Goal: Task Accomplishment & Management: Use online tool/utility

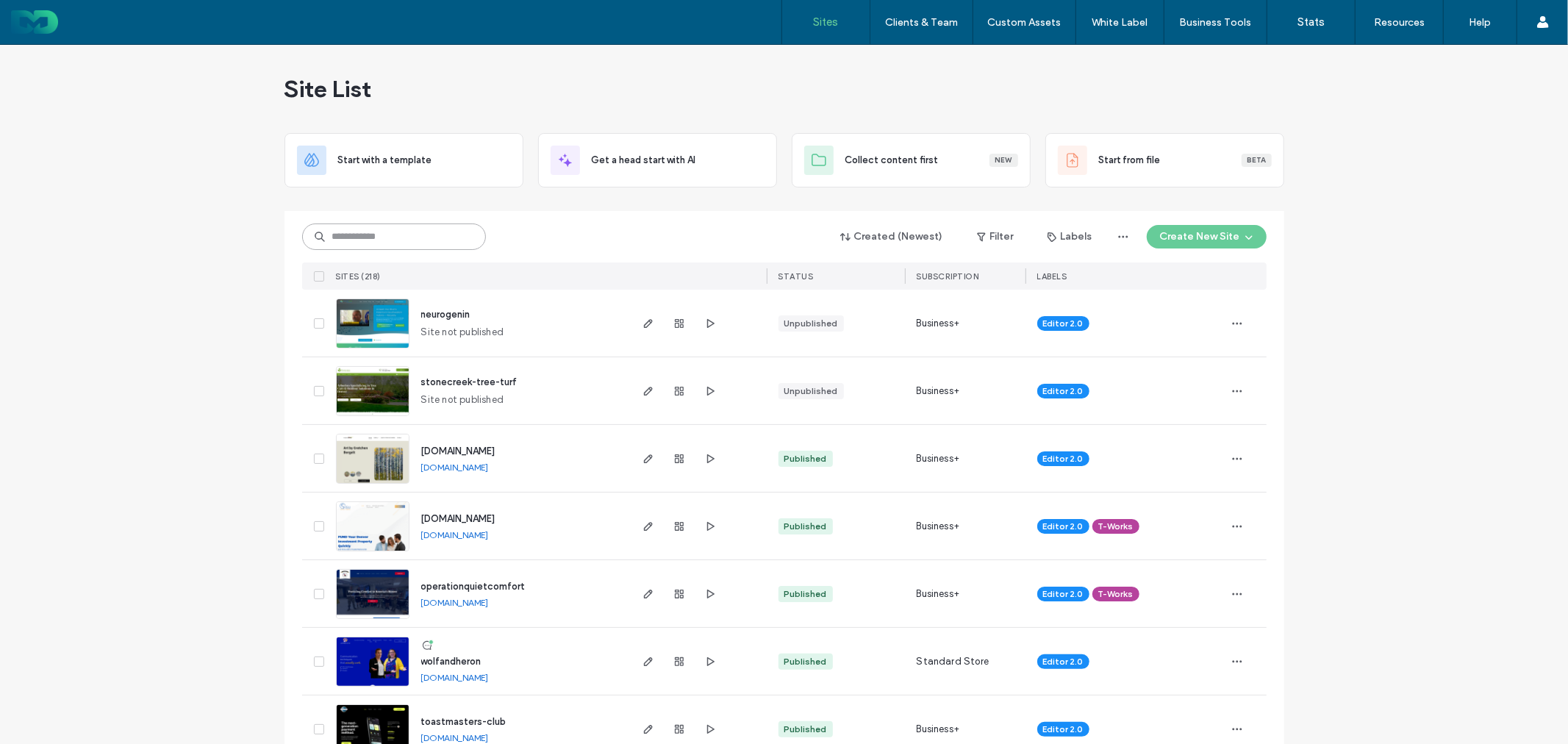
click at [410, 232] on input at bounding box center [393, 236] width 184 height 26
click at [423, 238] on input at bounding box center [393, 236] width 184 height 26
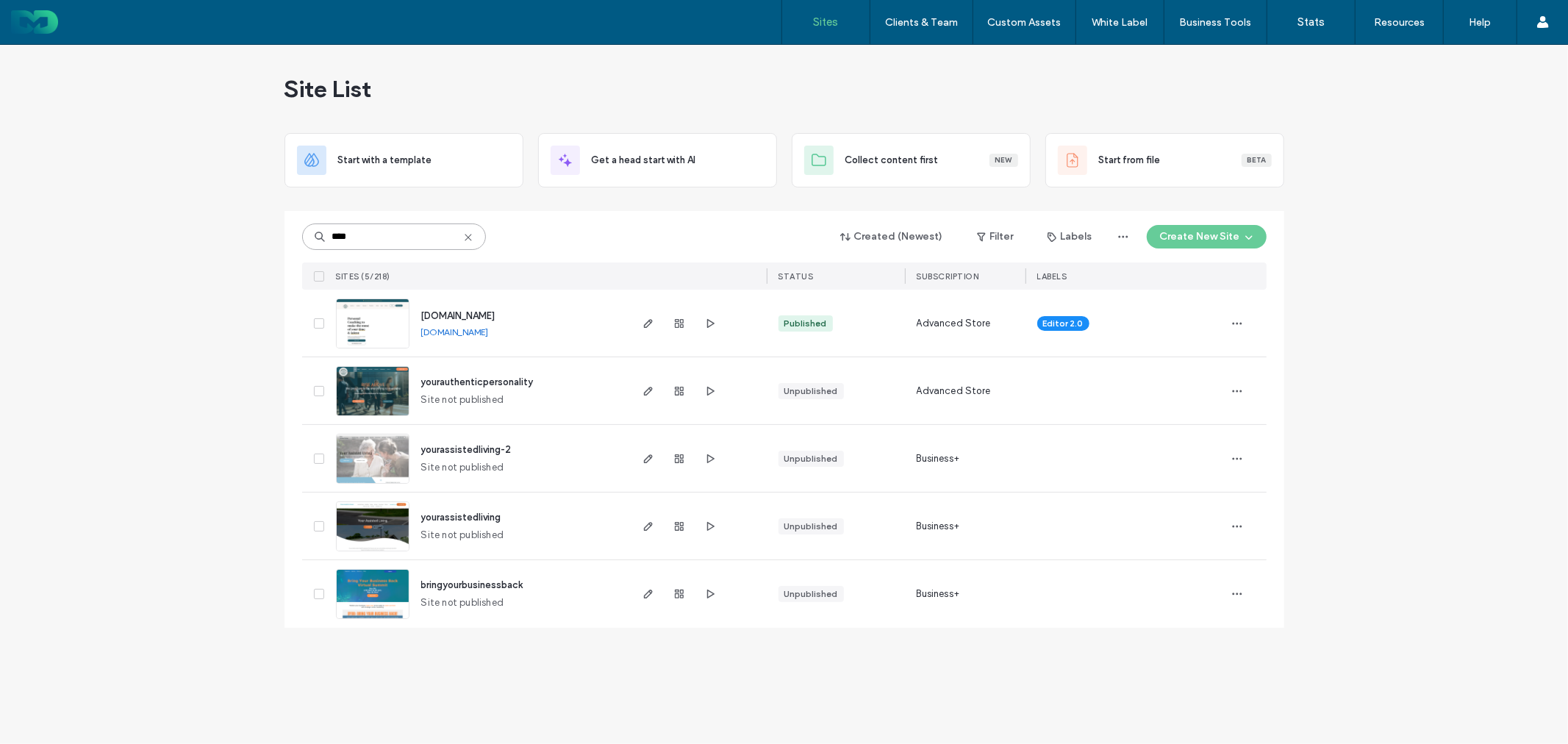
type input "****"
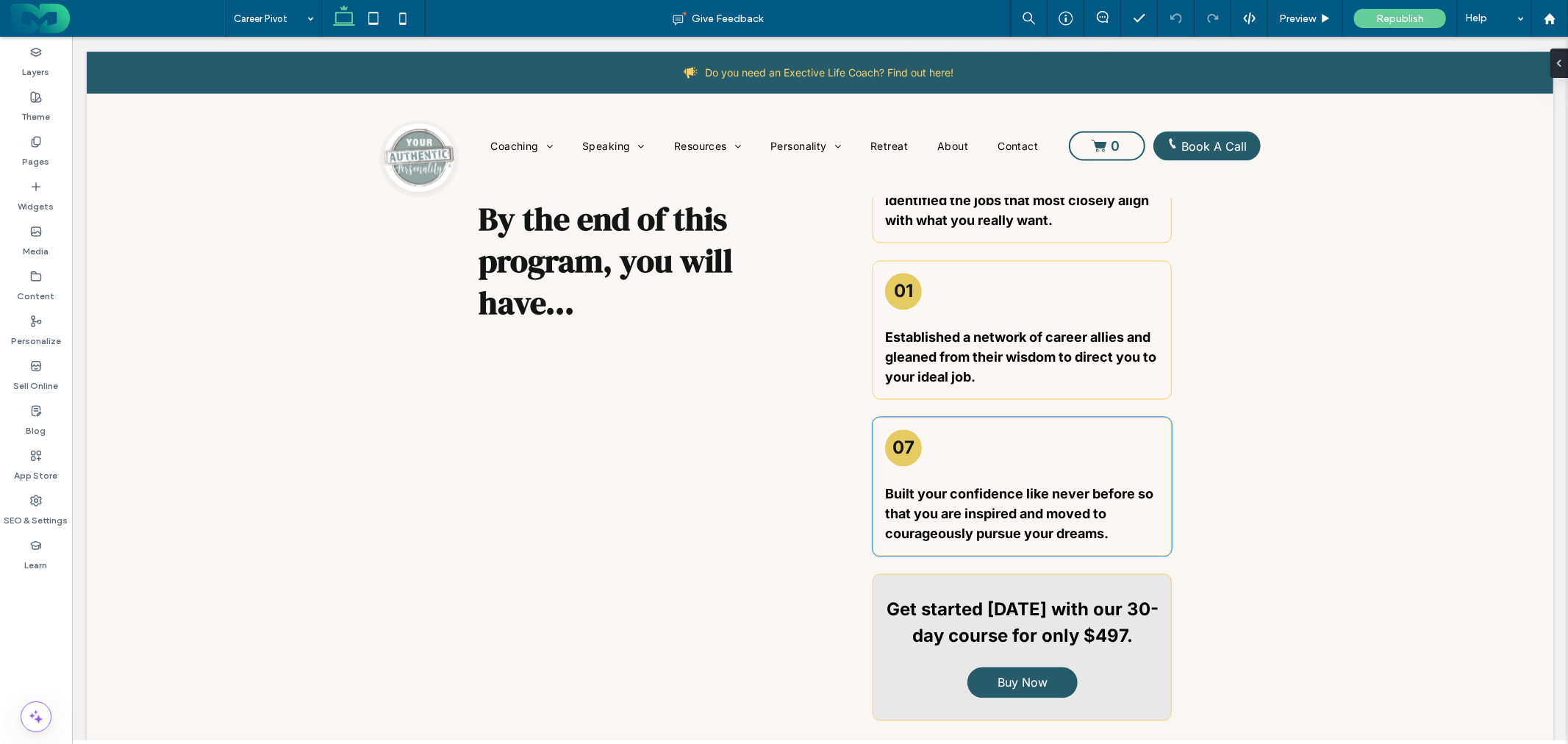
scroll to position [2452, 0]
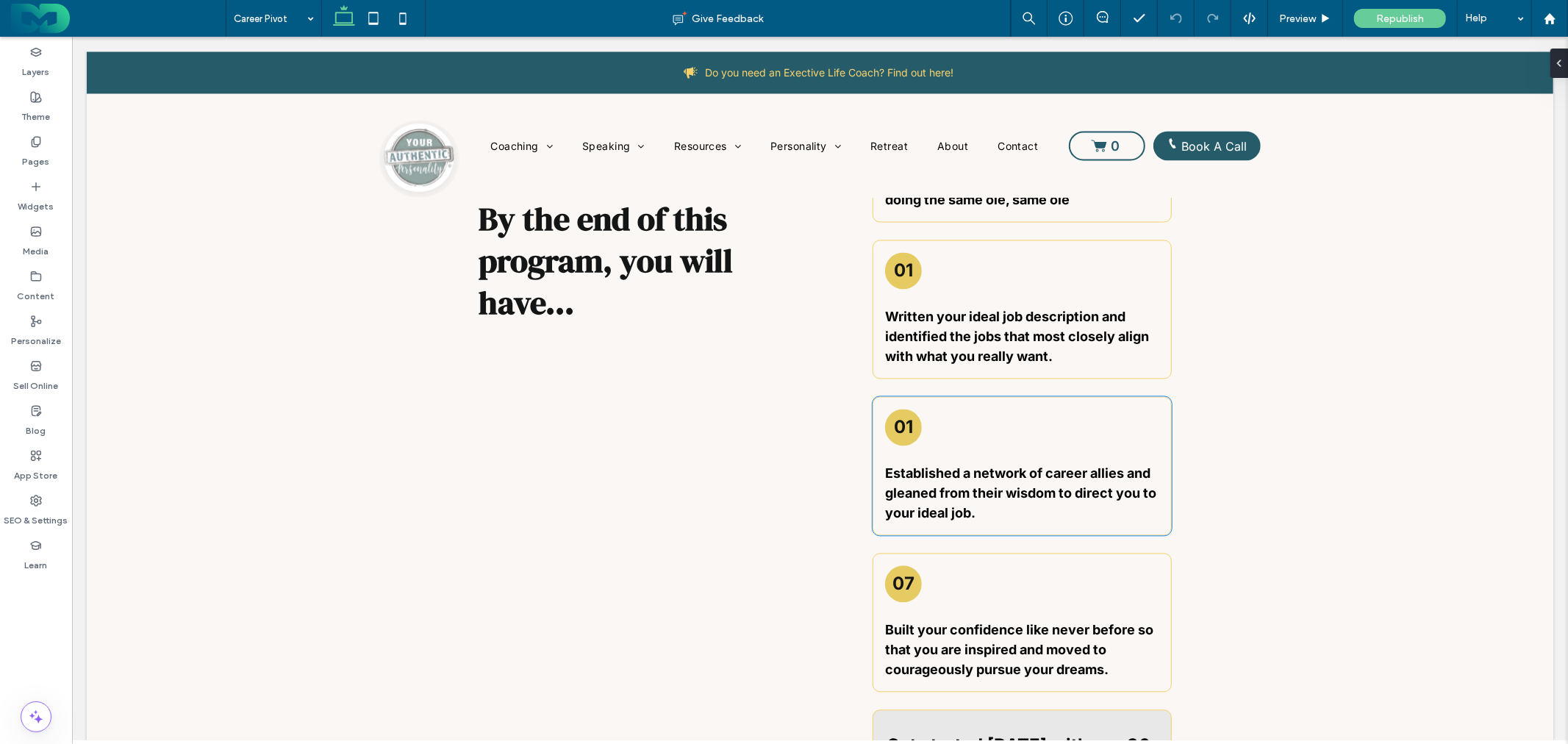
click at [899, 427] on h3 "01" at bounding box center [902, 426] width 19 height 21
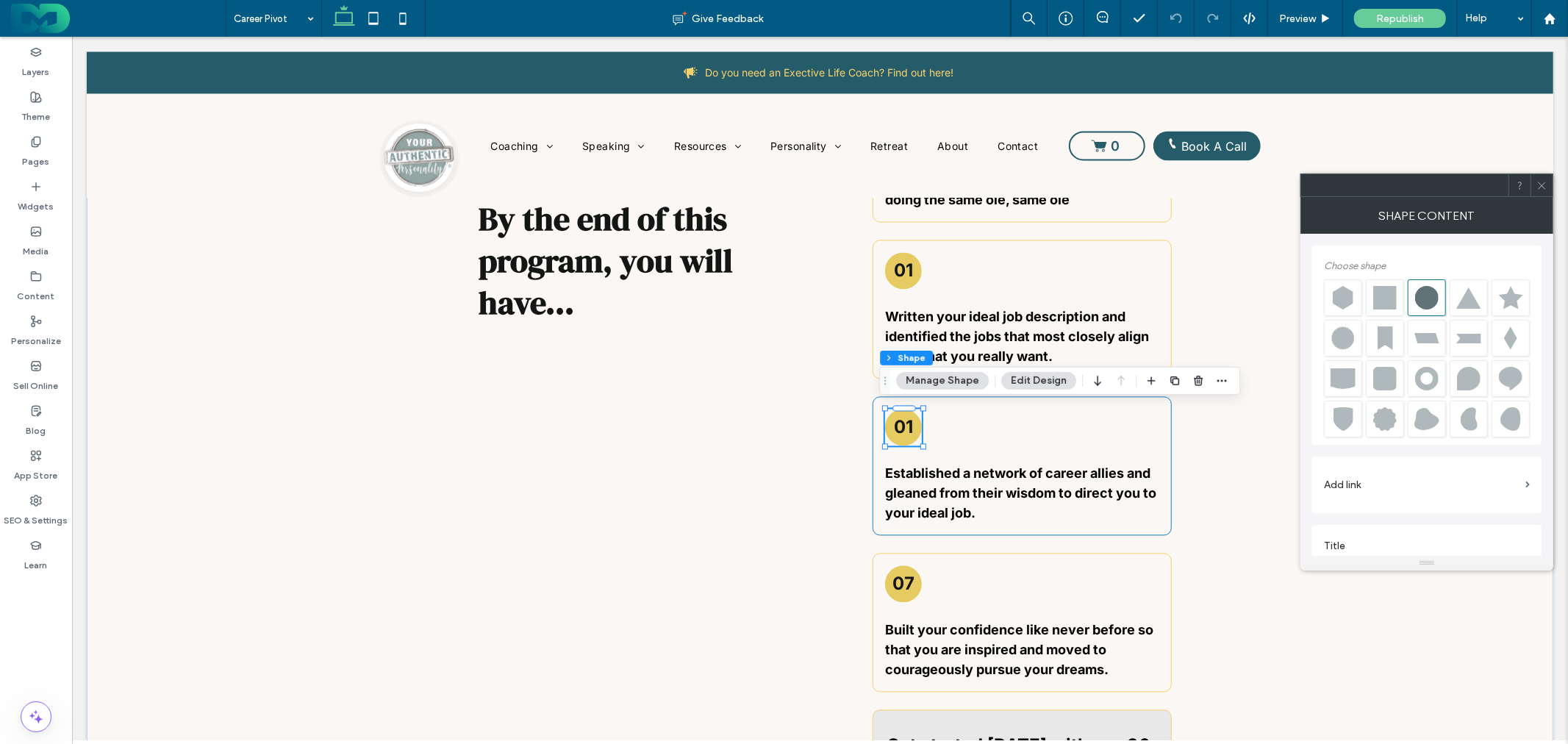
scroll to position [16, 0]
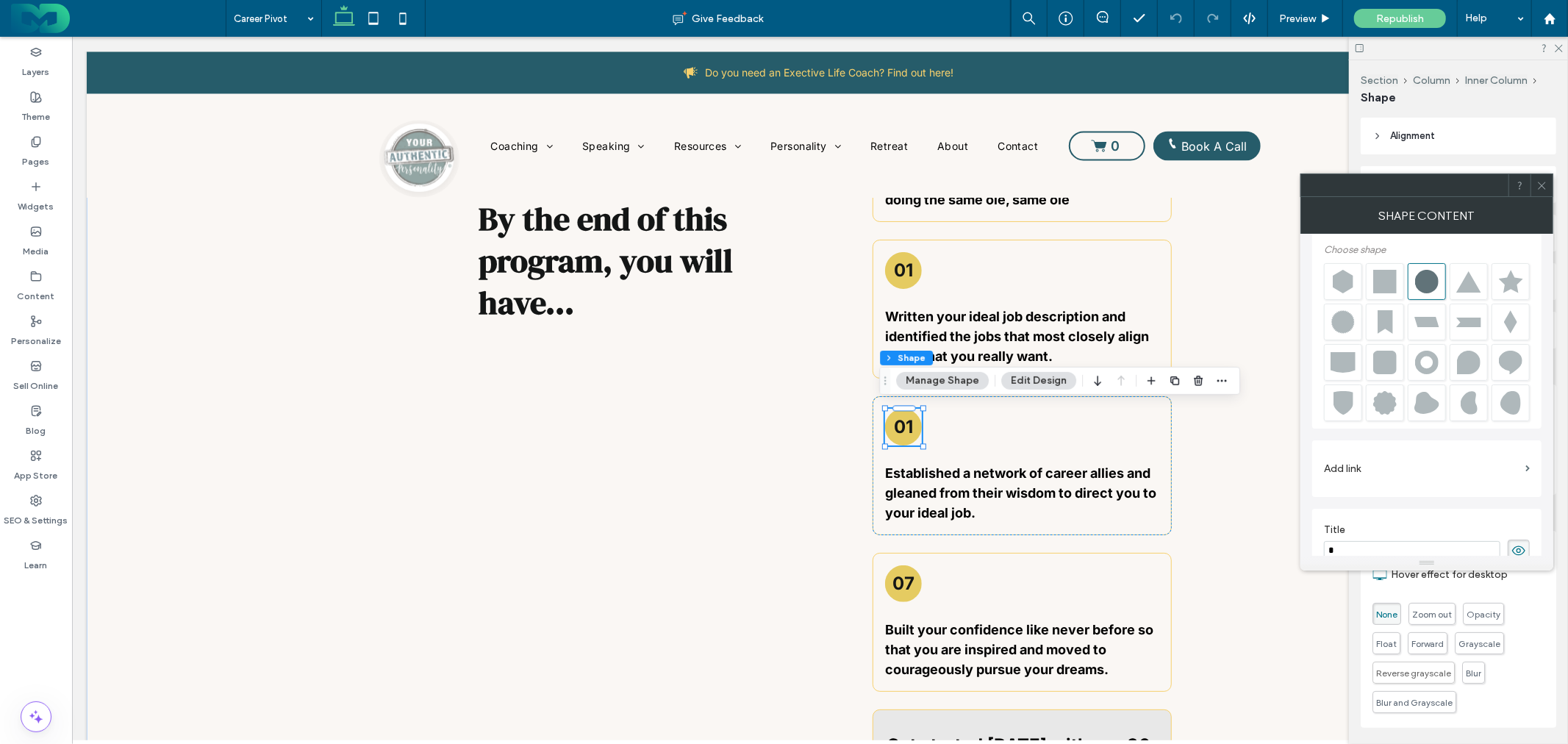
click at [1346, 542] on input "*" at bounding box center [1411, 550] width 176 height 19
type input "**"
click at [904, 269] on h3 "01" at bounding box center [902, 269] width 19 height 21
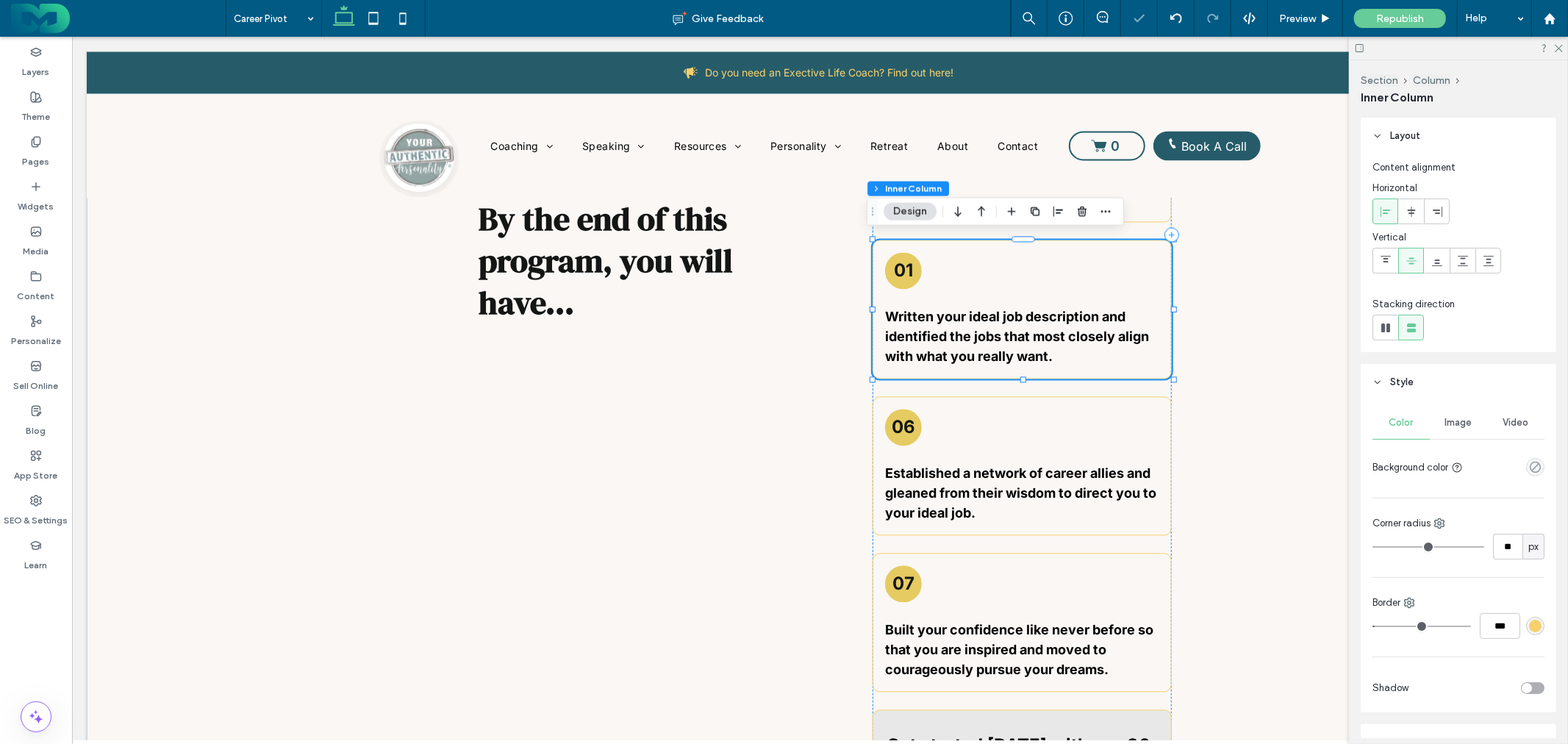
click at [903, 267] on h3 "01" at bounding box center [902, 269] width 19 height 21
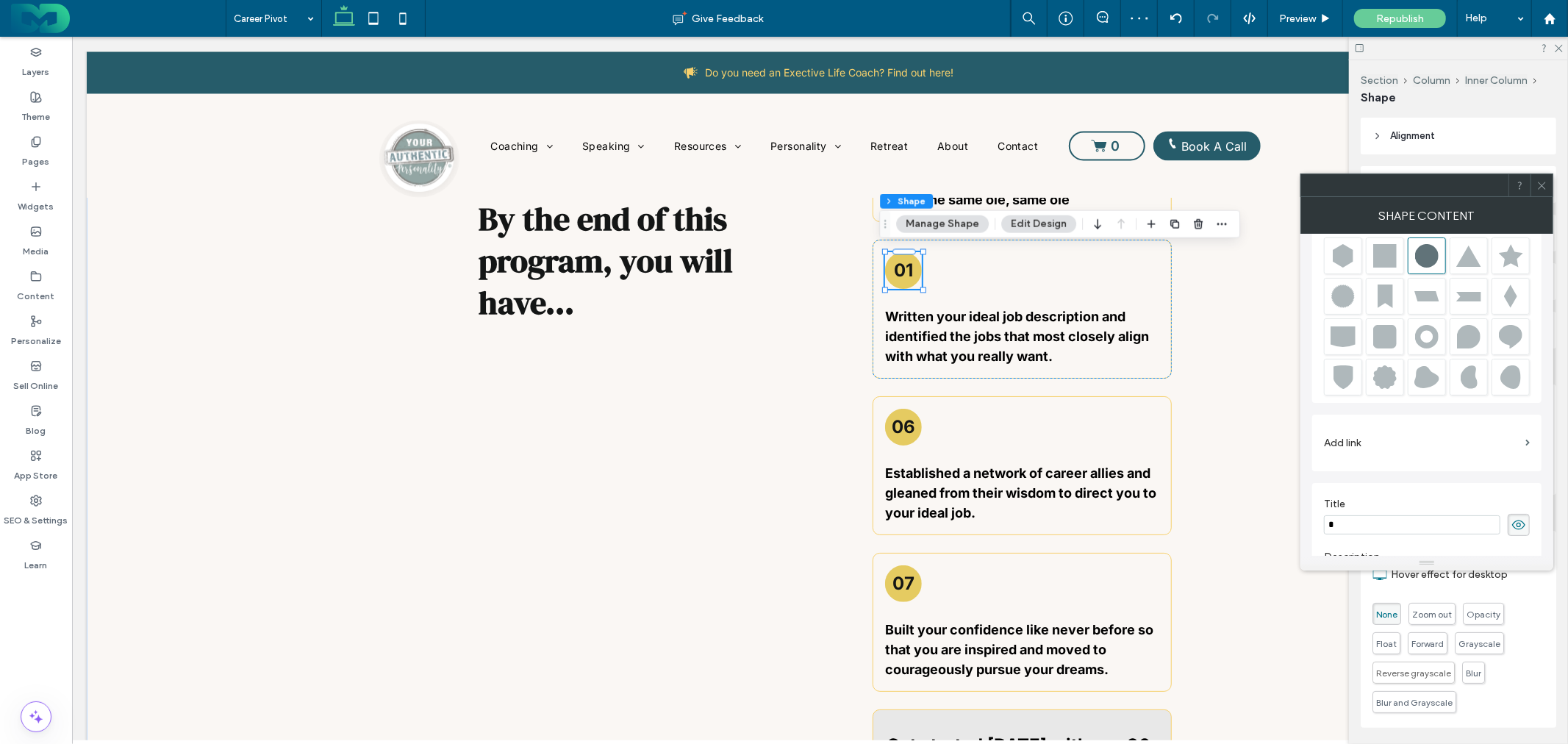
scroll to position [98, 0]
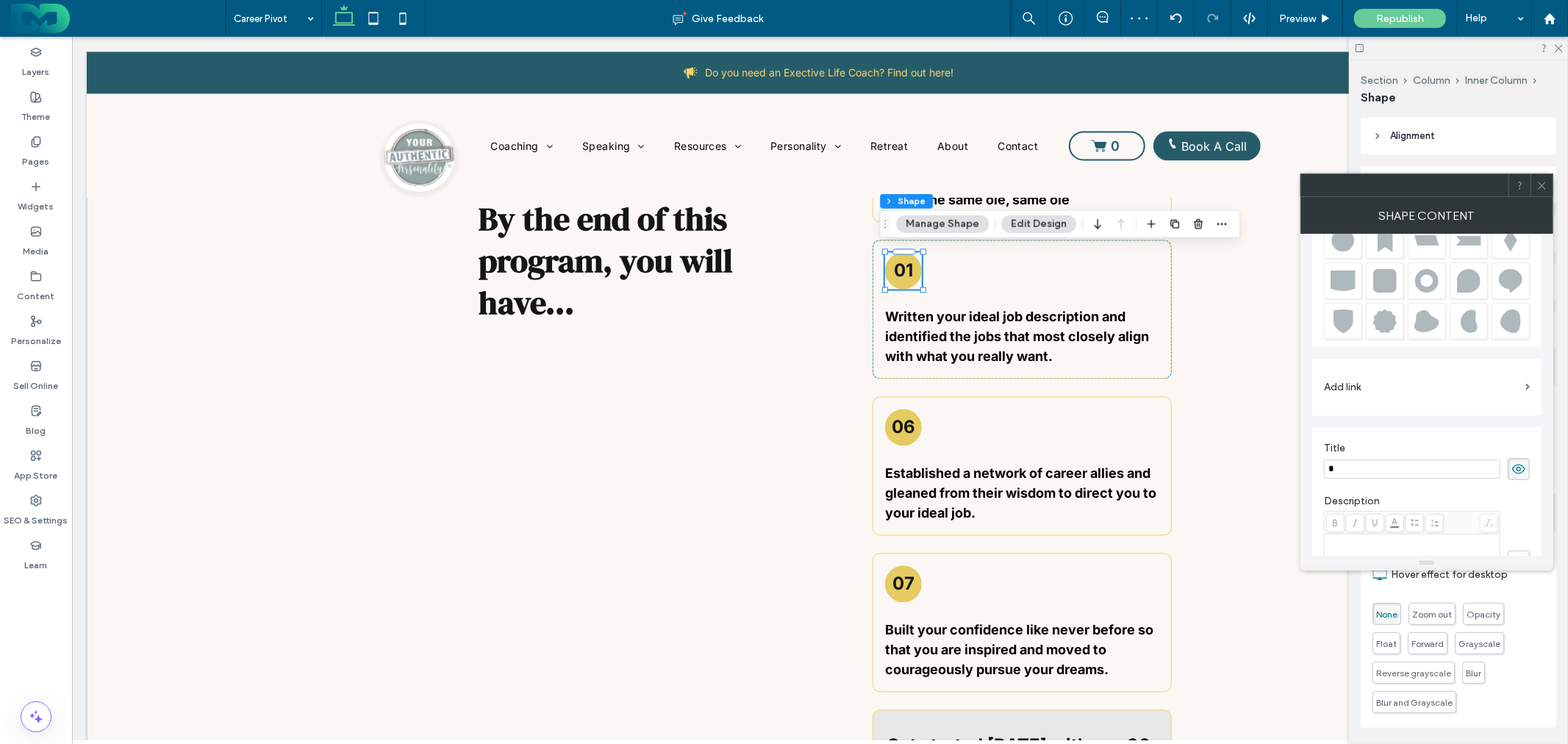
drag, startPoint x: 1427, startPoint y: 503, endPoint x: 1282, endPoint y: 460, distance: 151.2
type input "**"
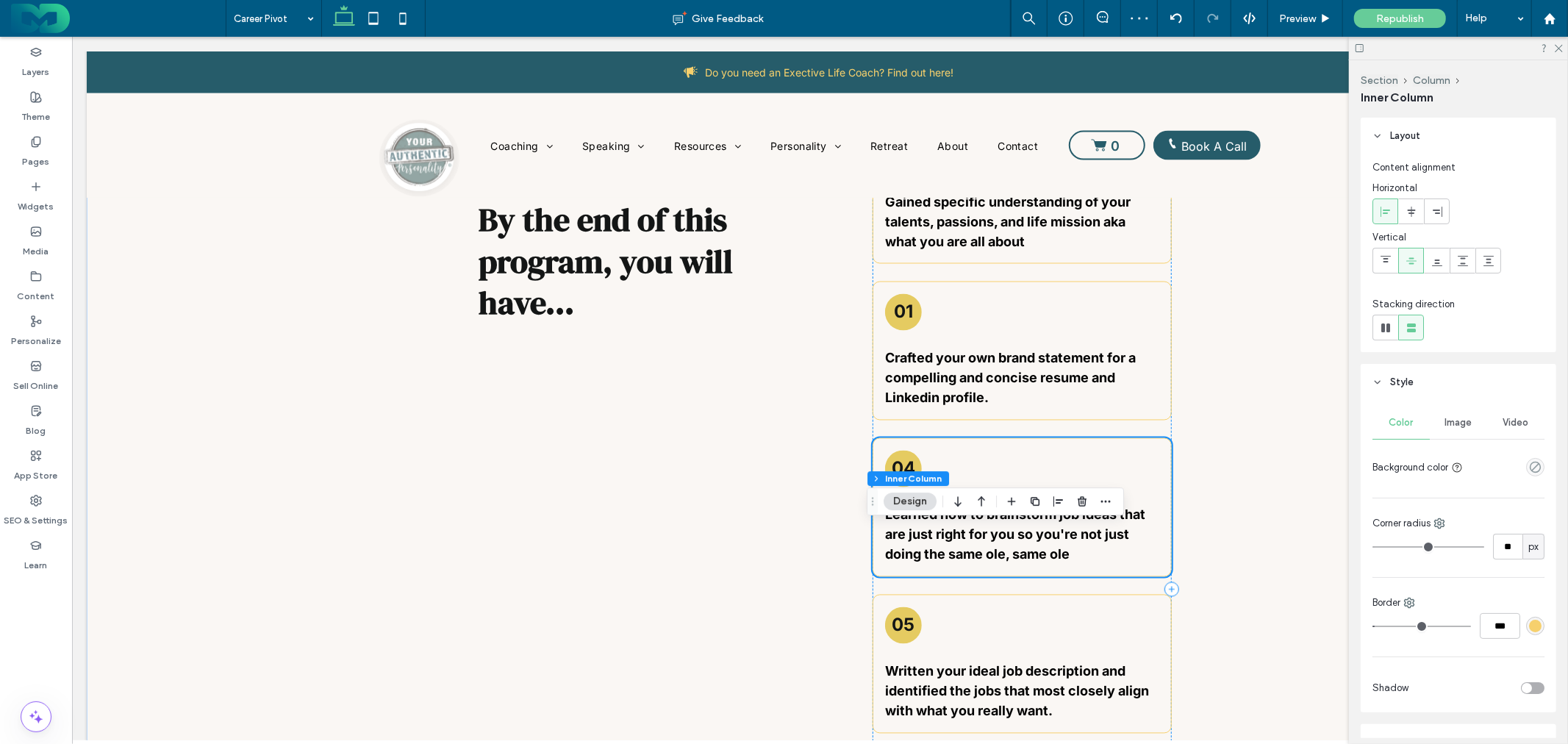
scroll to position [1961, 0]
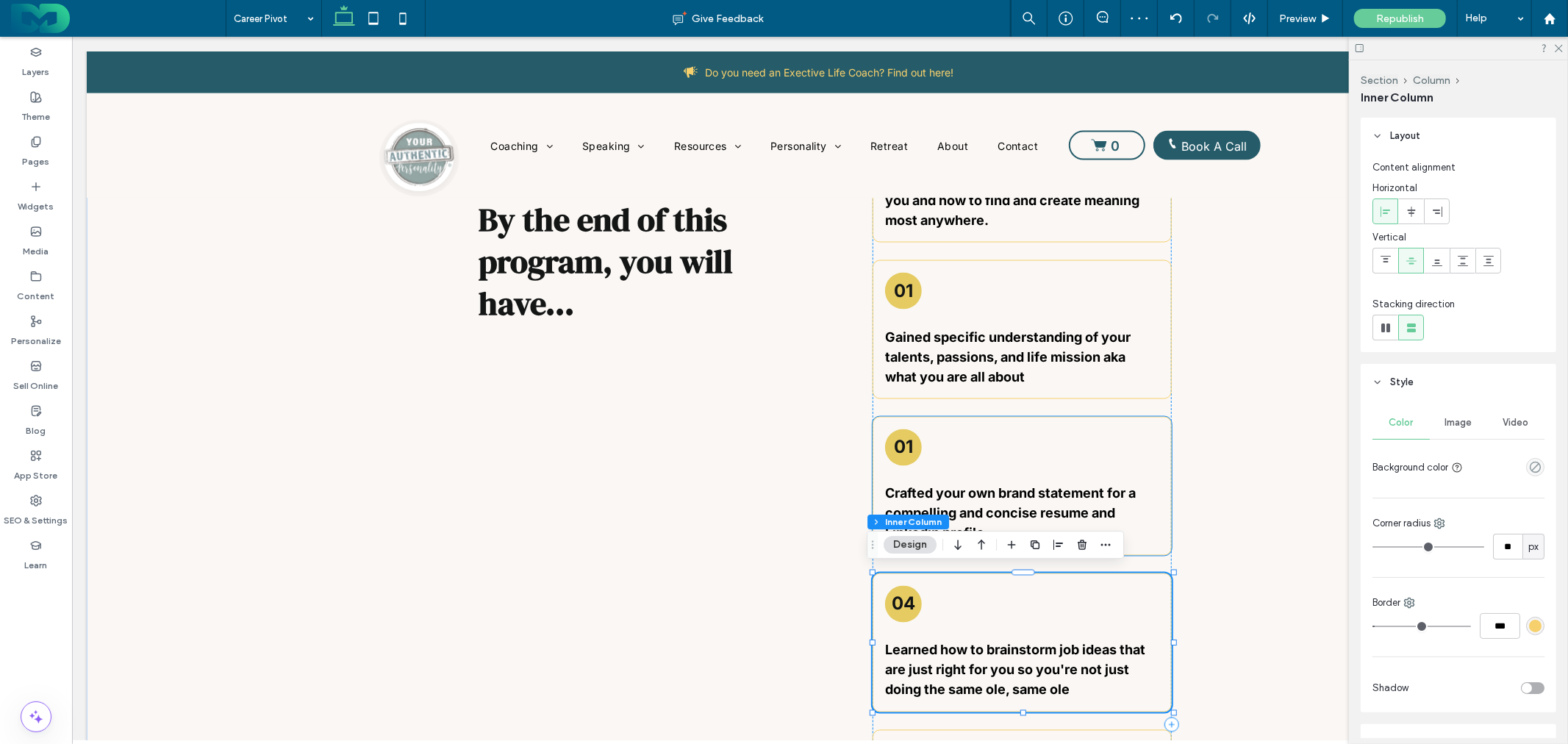
click at [905, 444] on h3 "01" at bounding box center [902, 447] width 19 height 21
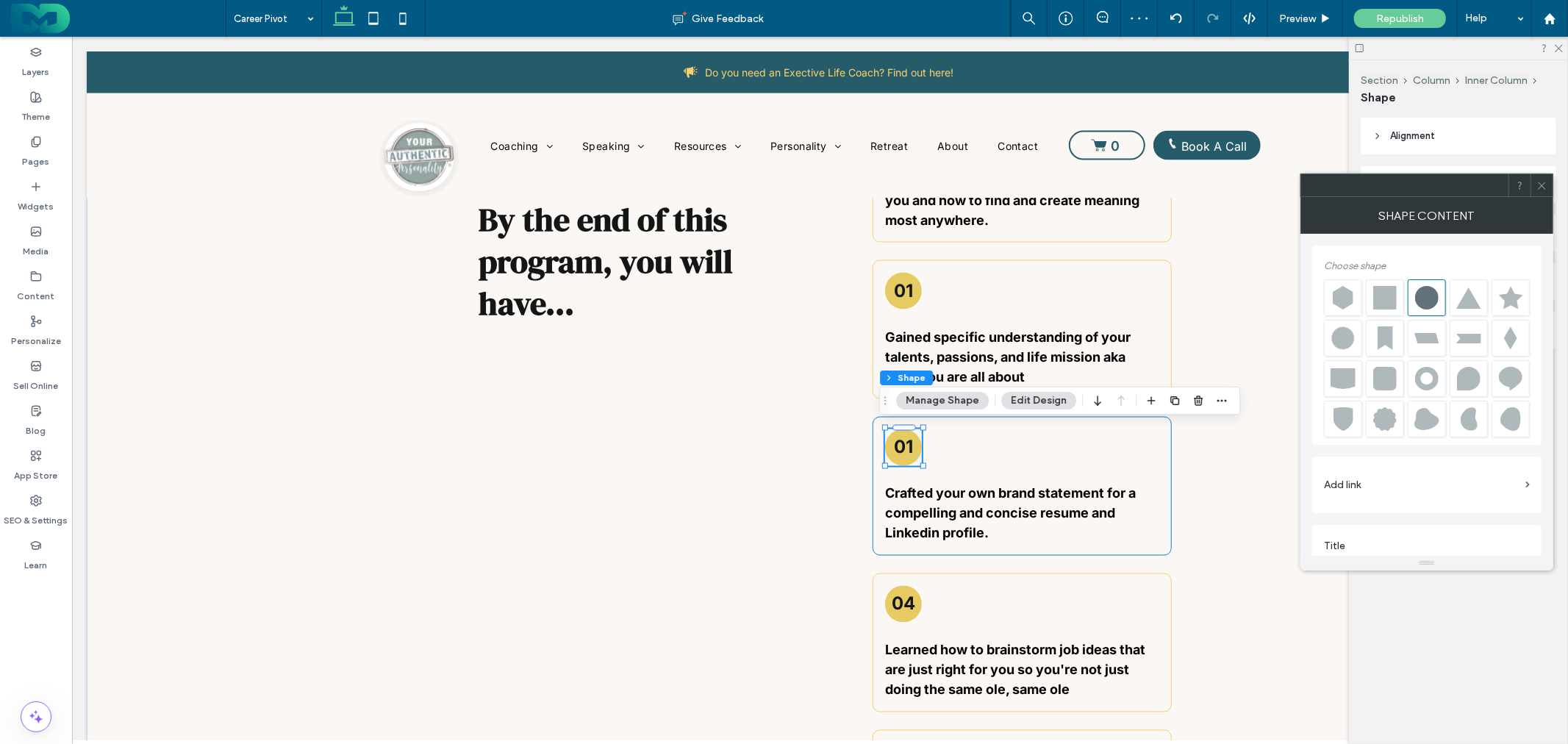
scroll to position [16, 0]
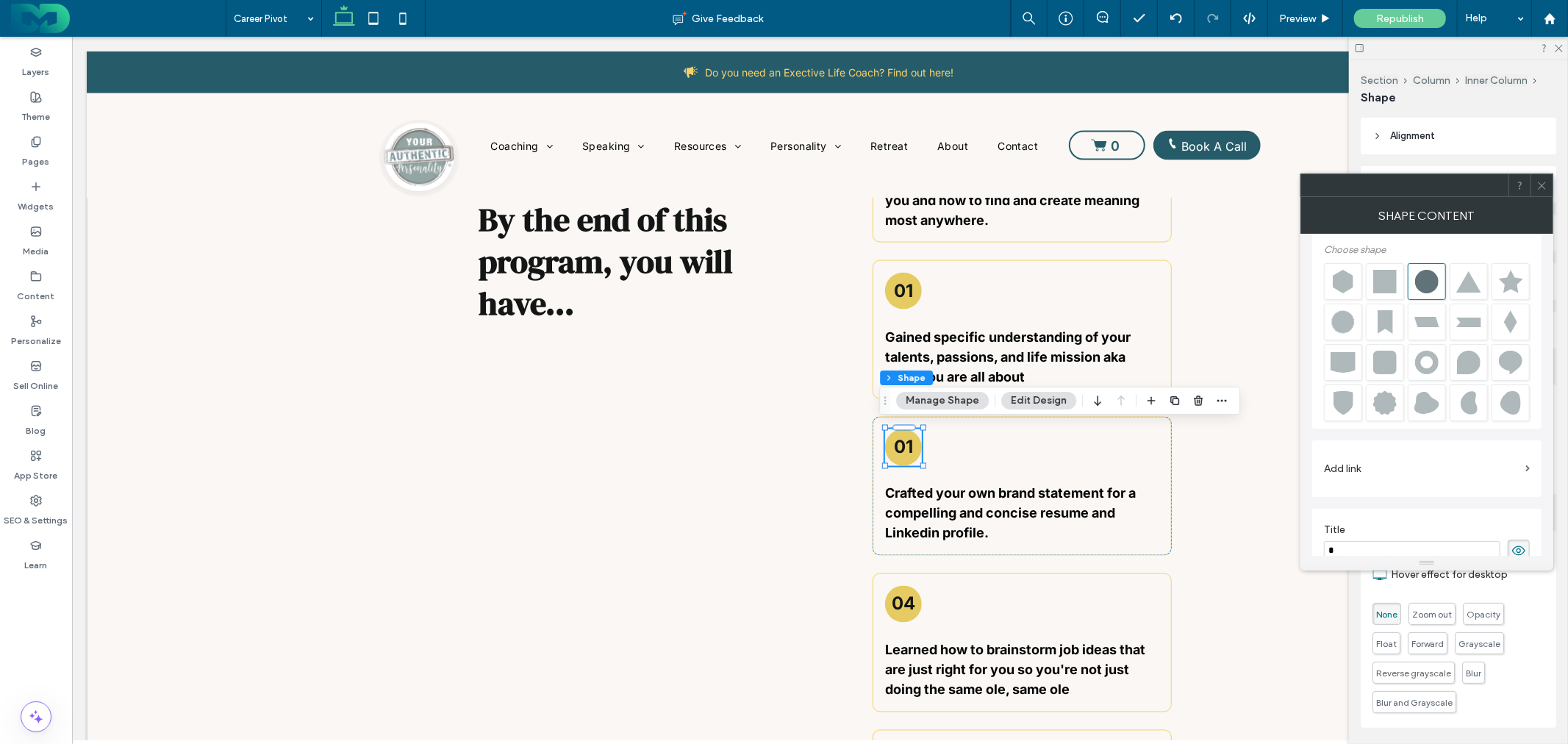
click at [905, 443] on h3 "01" at bounding box center [902, 447] width 19 height 21
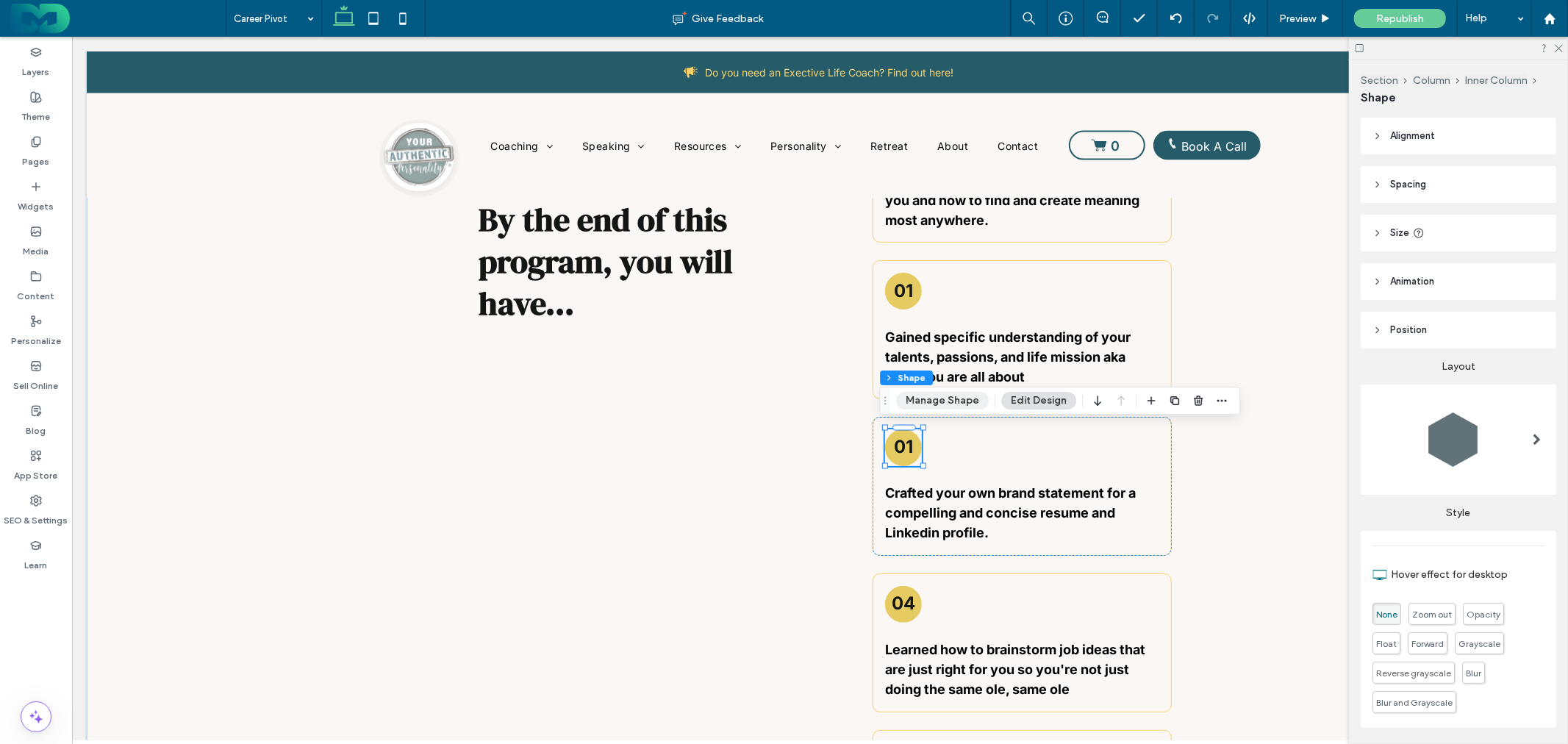
click at [948, 399] on button "Manage Shape" at bounding box center [942, 401] width 93 height 18
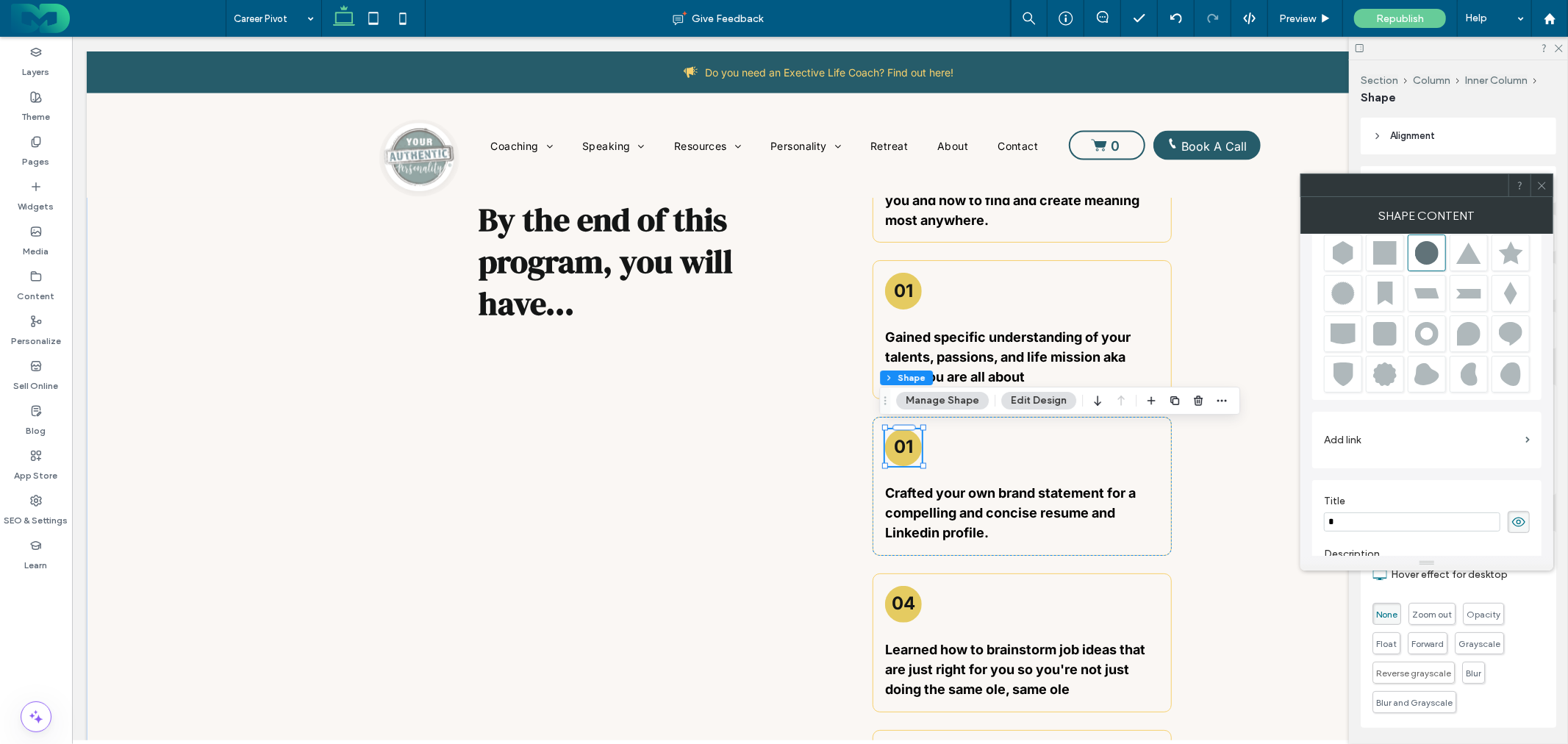
scroll to position [179, 0]
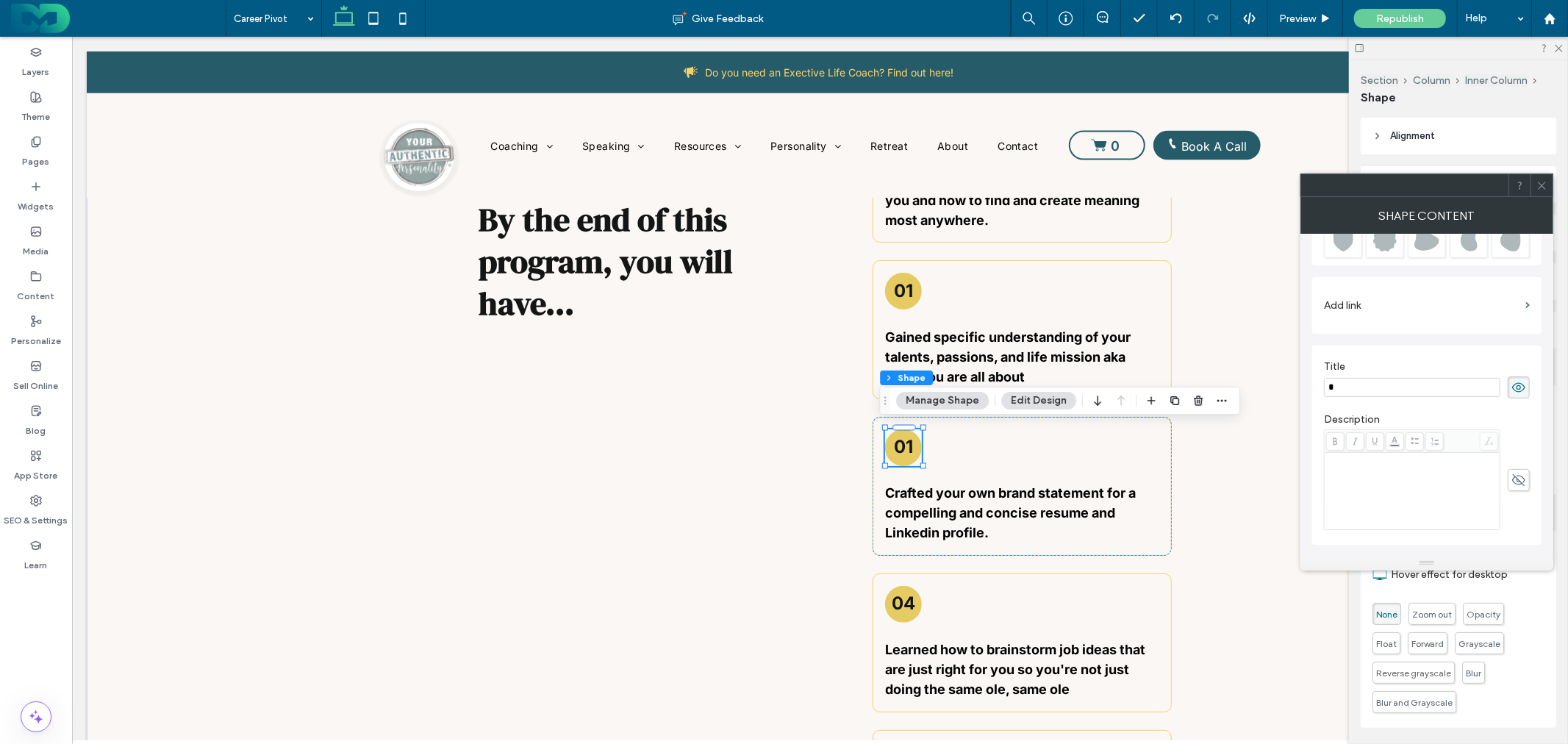
click at [1356, 386] on input "*" at bounding box center [1411, 387] width 176 height 19
drag, startPoint x: 1428, startPoint y: 422, endPoint x: 1244, endPoint y: 374, distance: 190.2
type input "**"
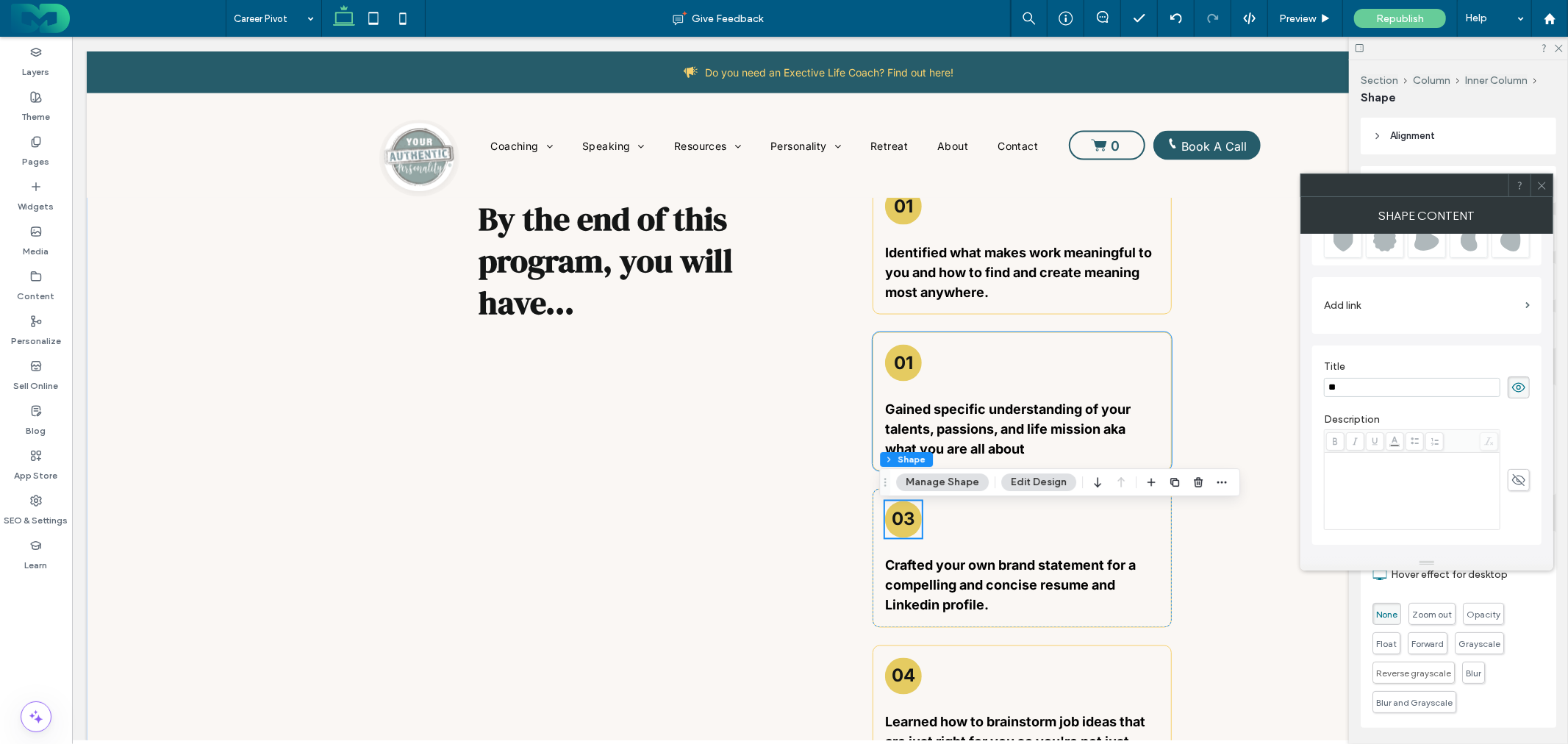
scroll to position [1880, 0]
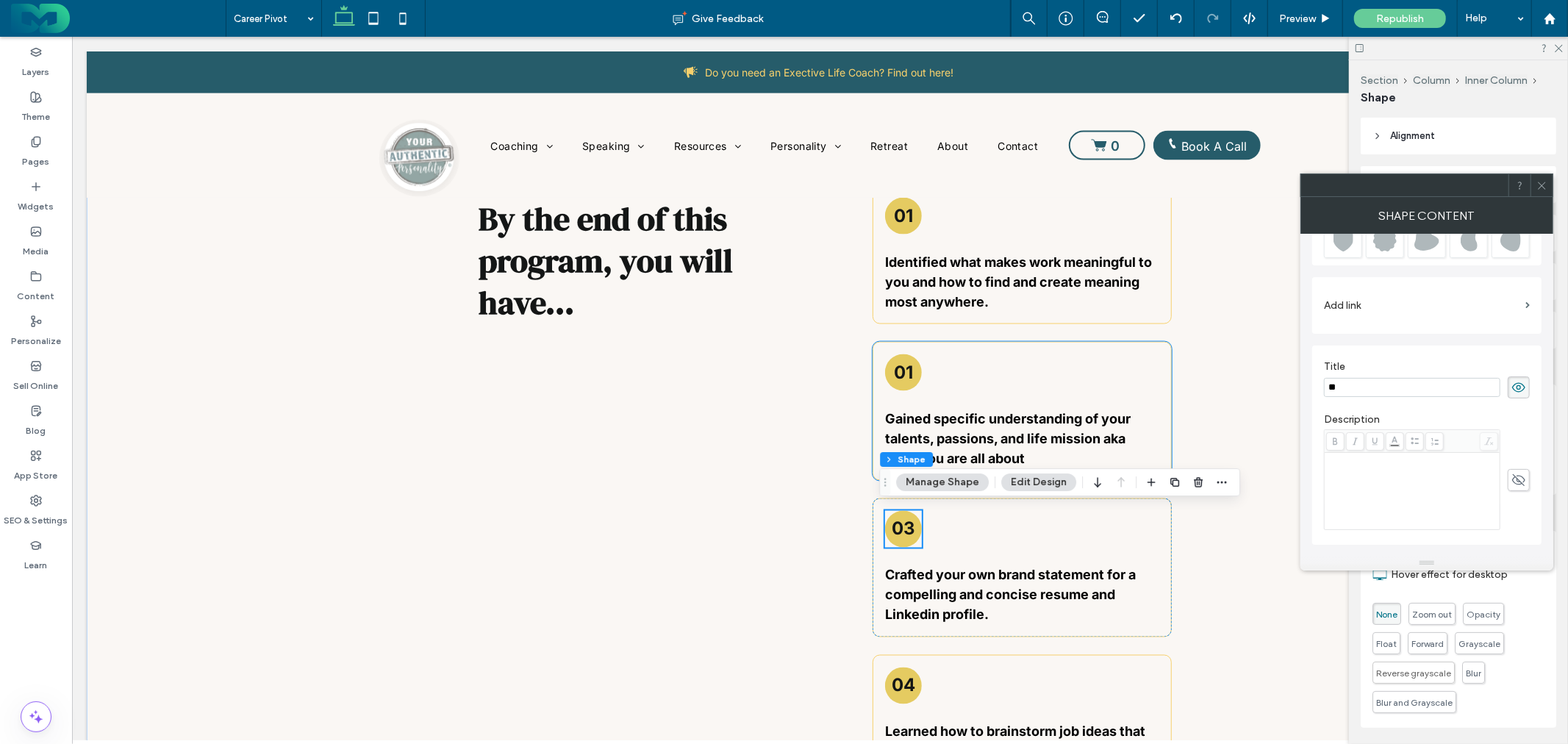
click at [899, 362] on h3 "01" at bounding box center [902, 372] width 19 height 21
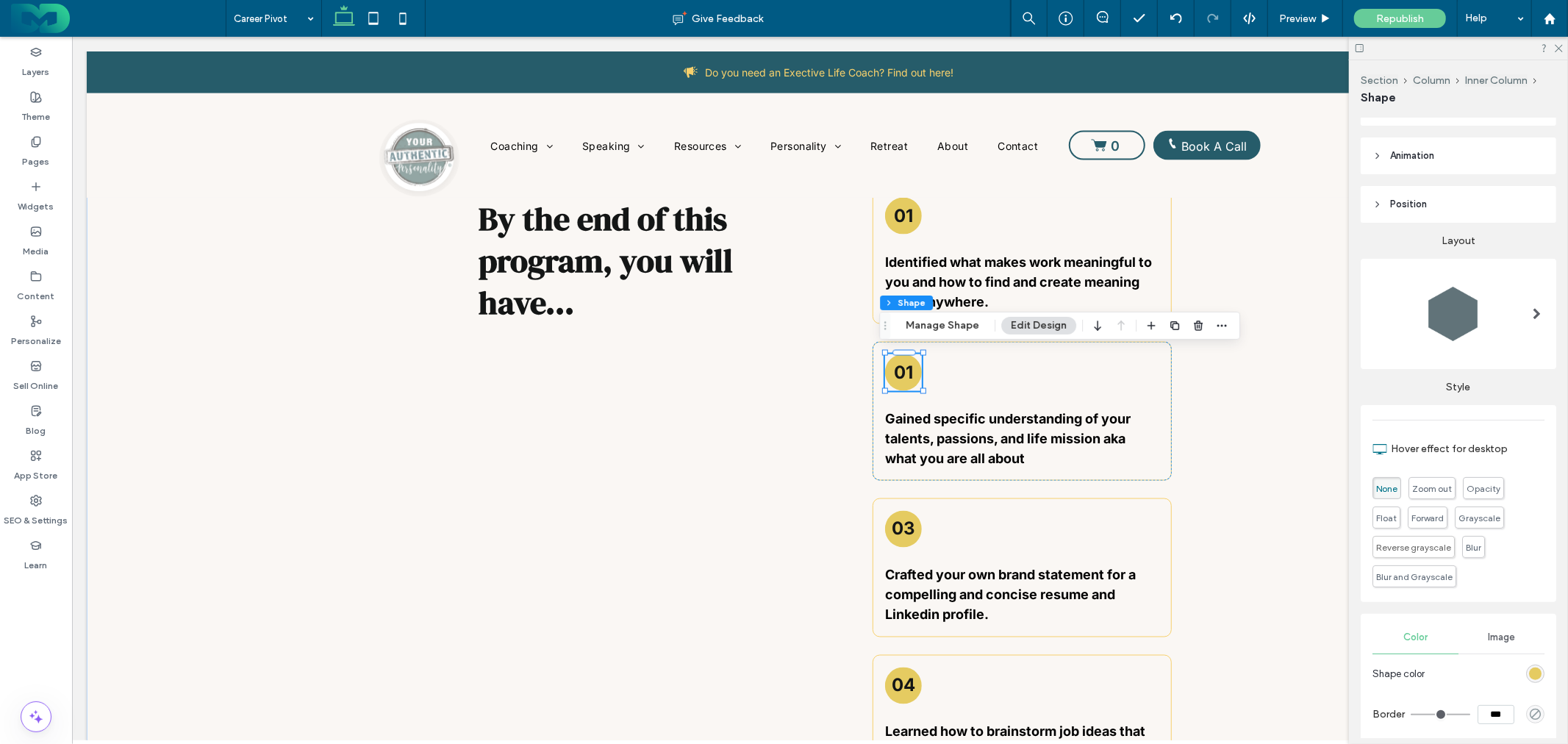
scroll to position [266, 0]
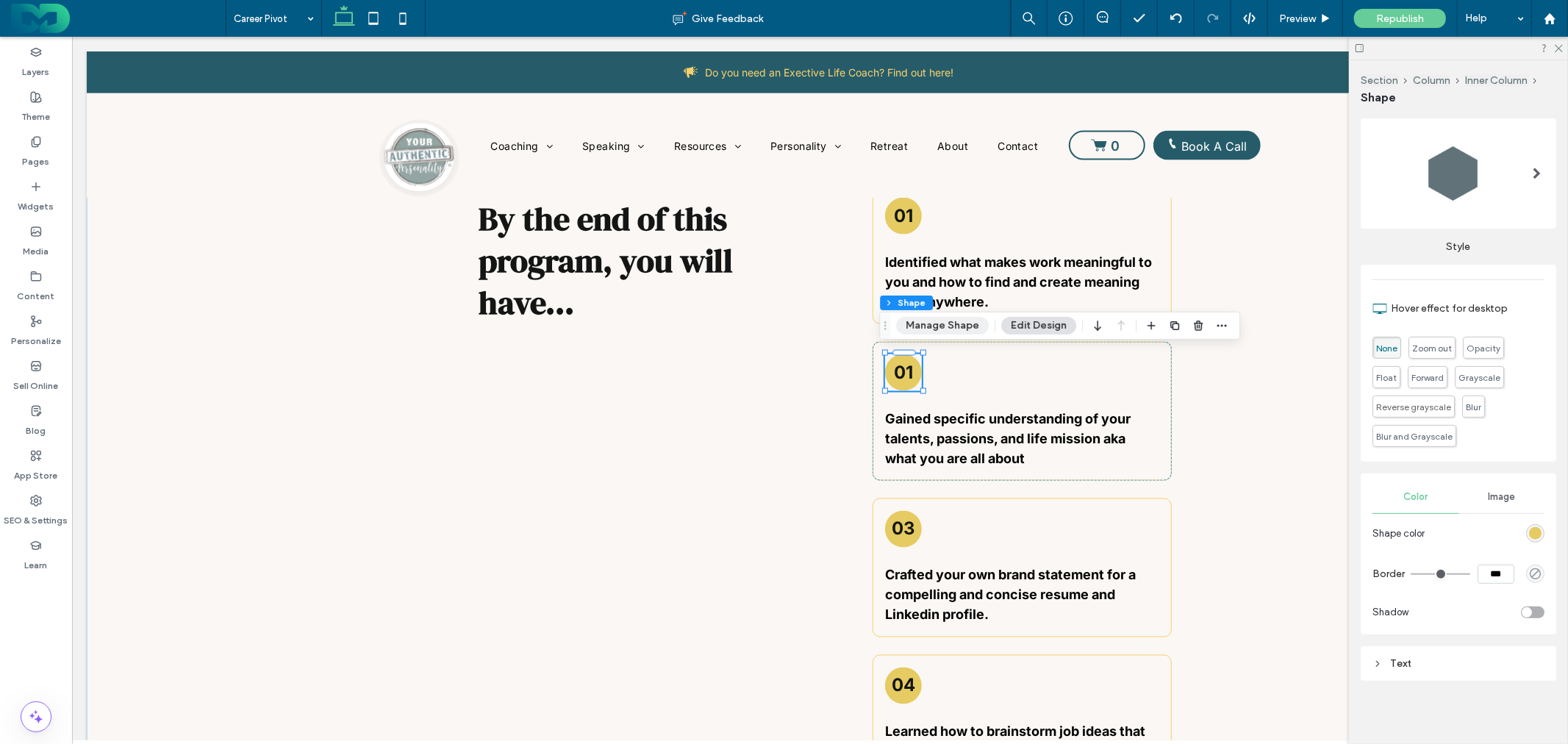
click at [960, 329] on button "Manage Shape" at bounding box center [942, 326] width 93 height 18
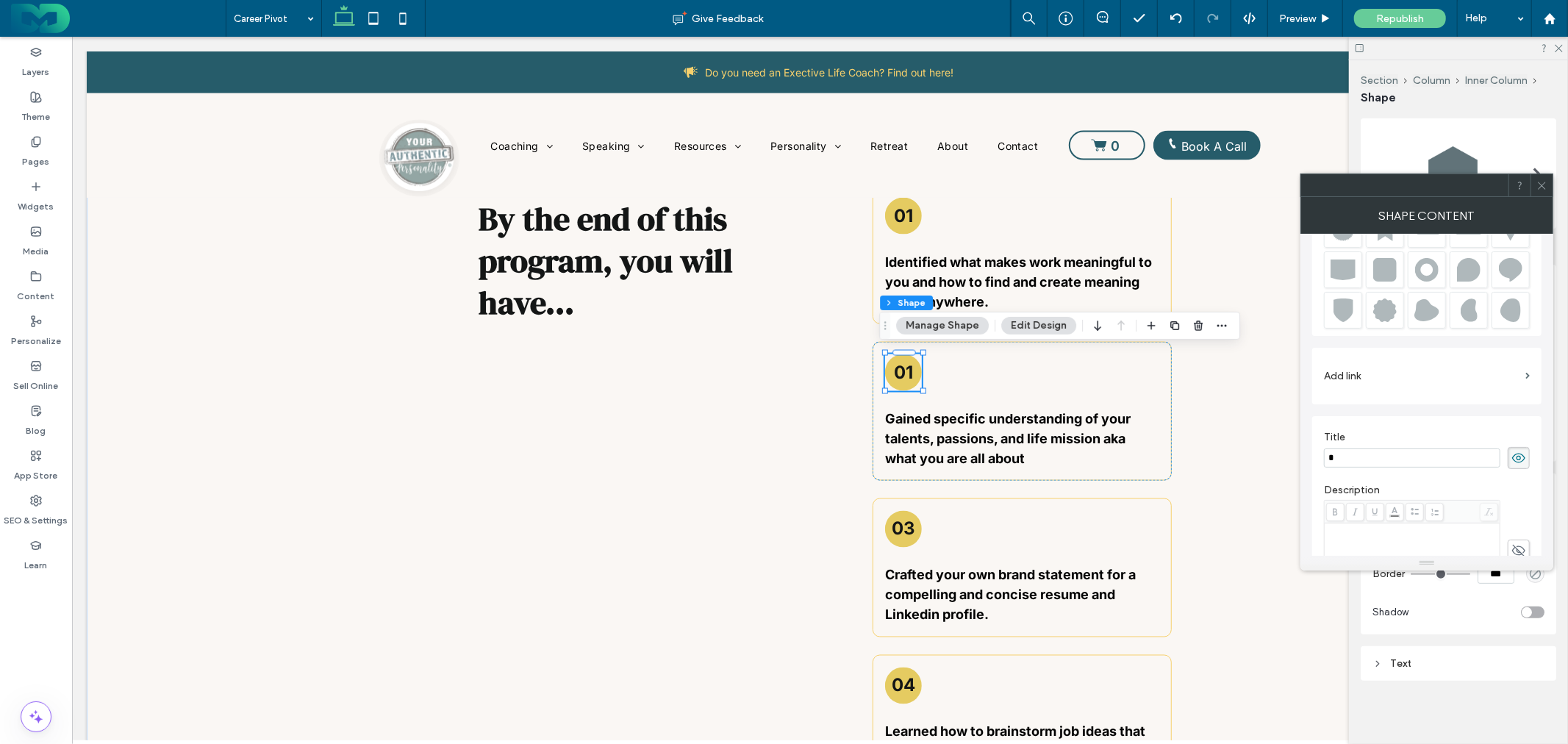
drag, startPoint x: 1415, startPoint y: 581, endPoint x: 1278, endPoint y: 544, distance: 141.9
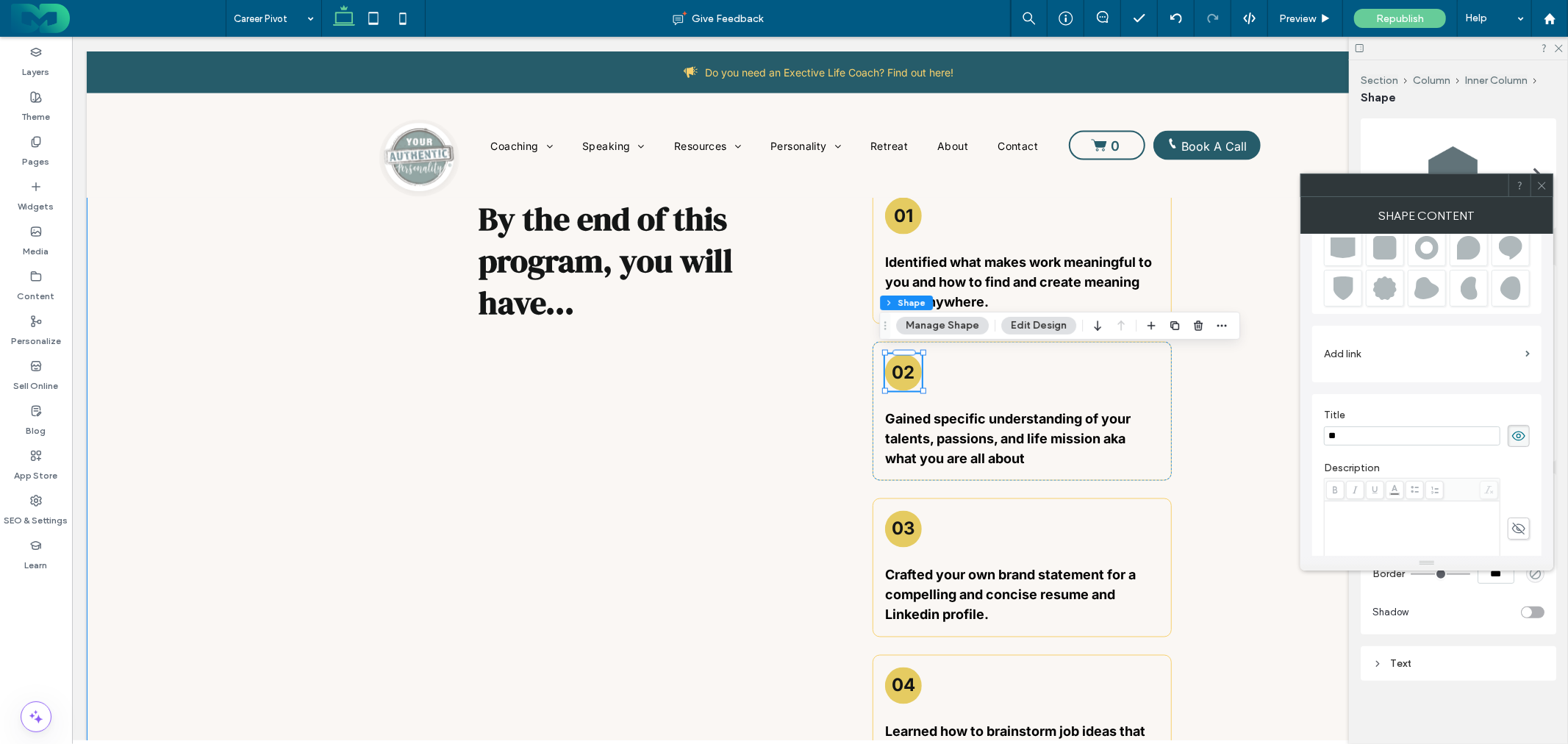
type input "**"
click at [1540, 182] on icon at bounding box center [1542, 185] width 11 height 11
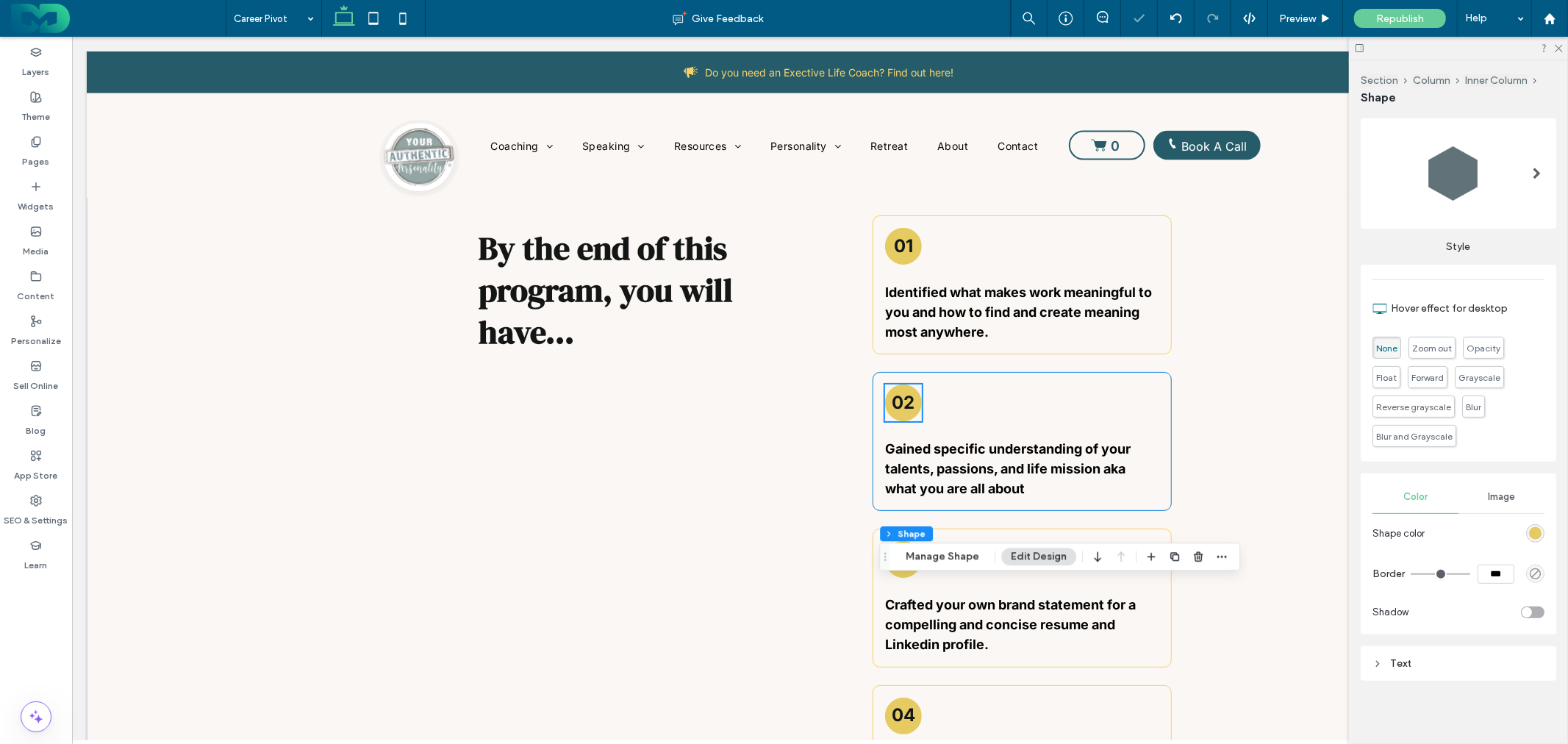
scroll to position [1634, 0]
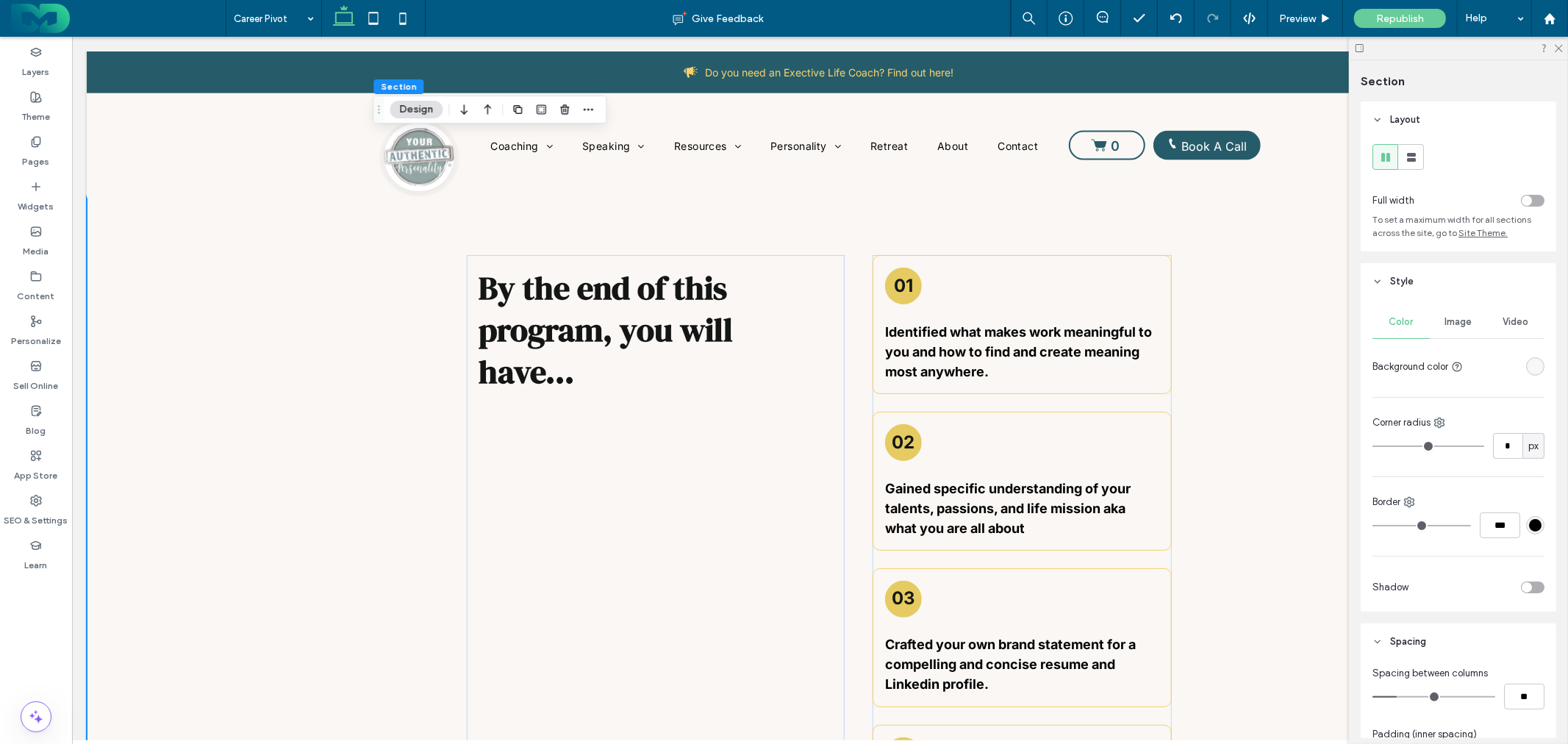
scroll to position [1798, 0]
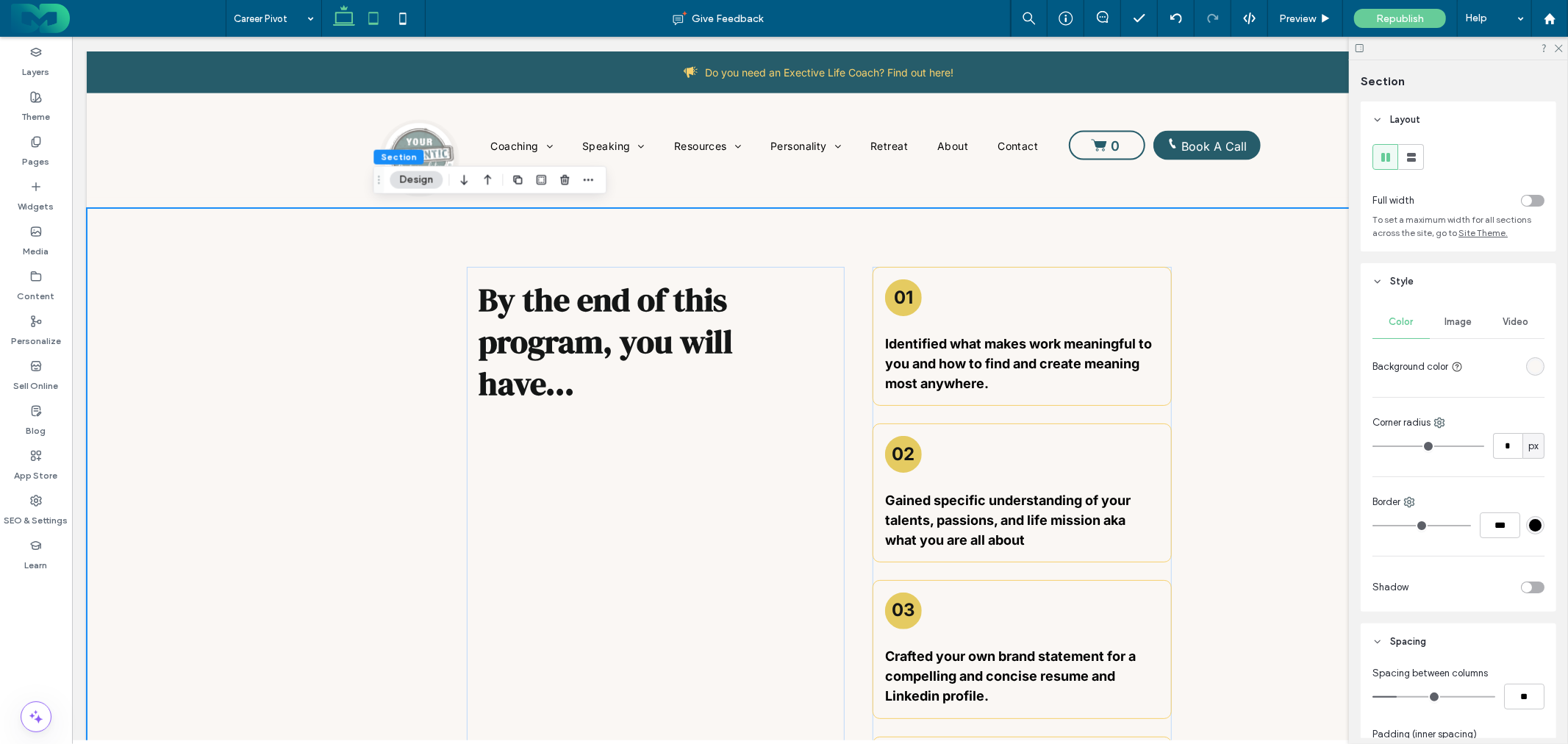
click at [376, 22] on icon at bounding box center [373, 18] width 29 height 29
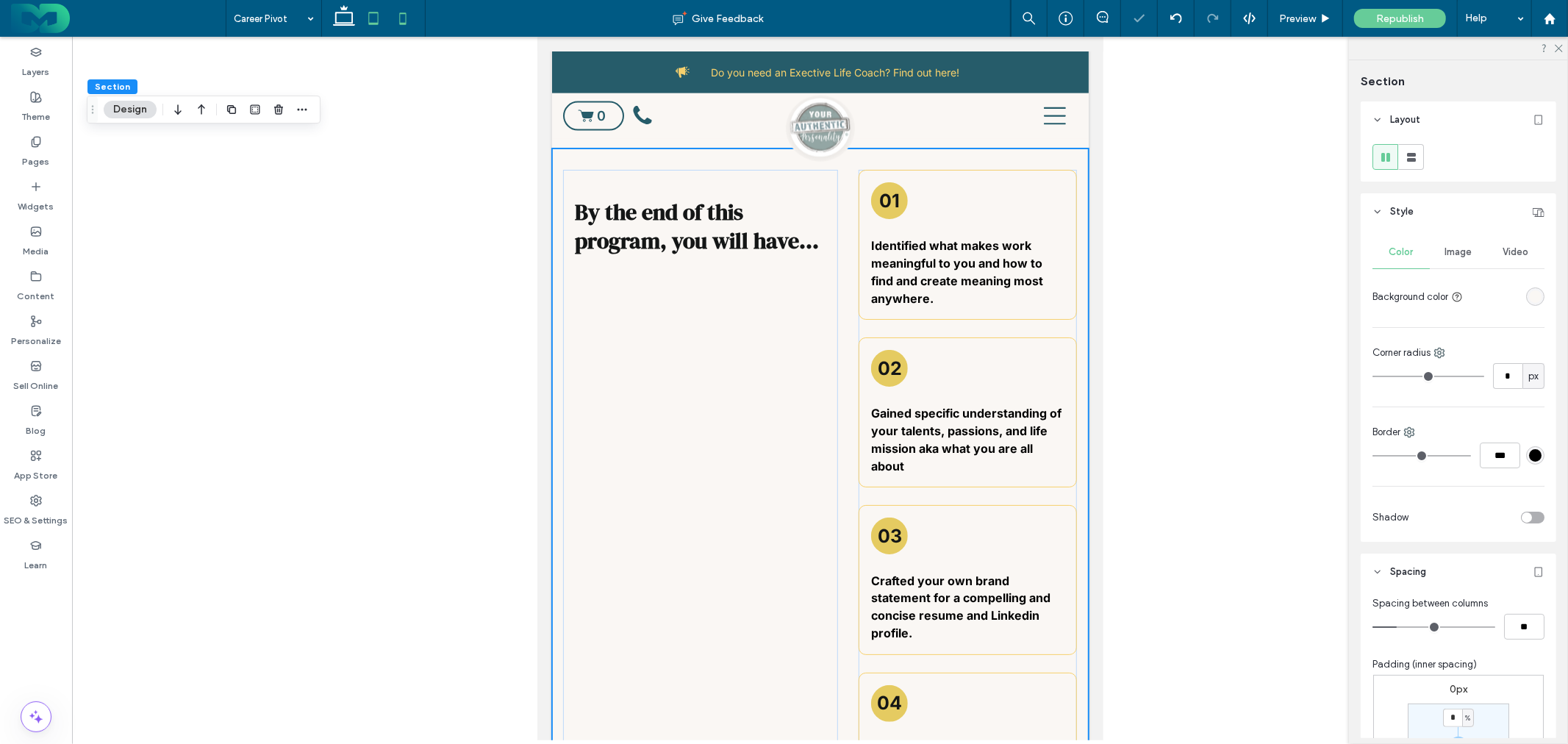
scroll to position [2240, 0]
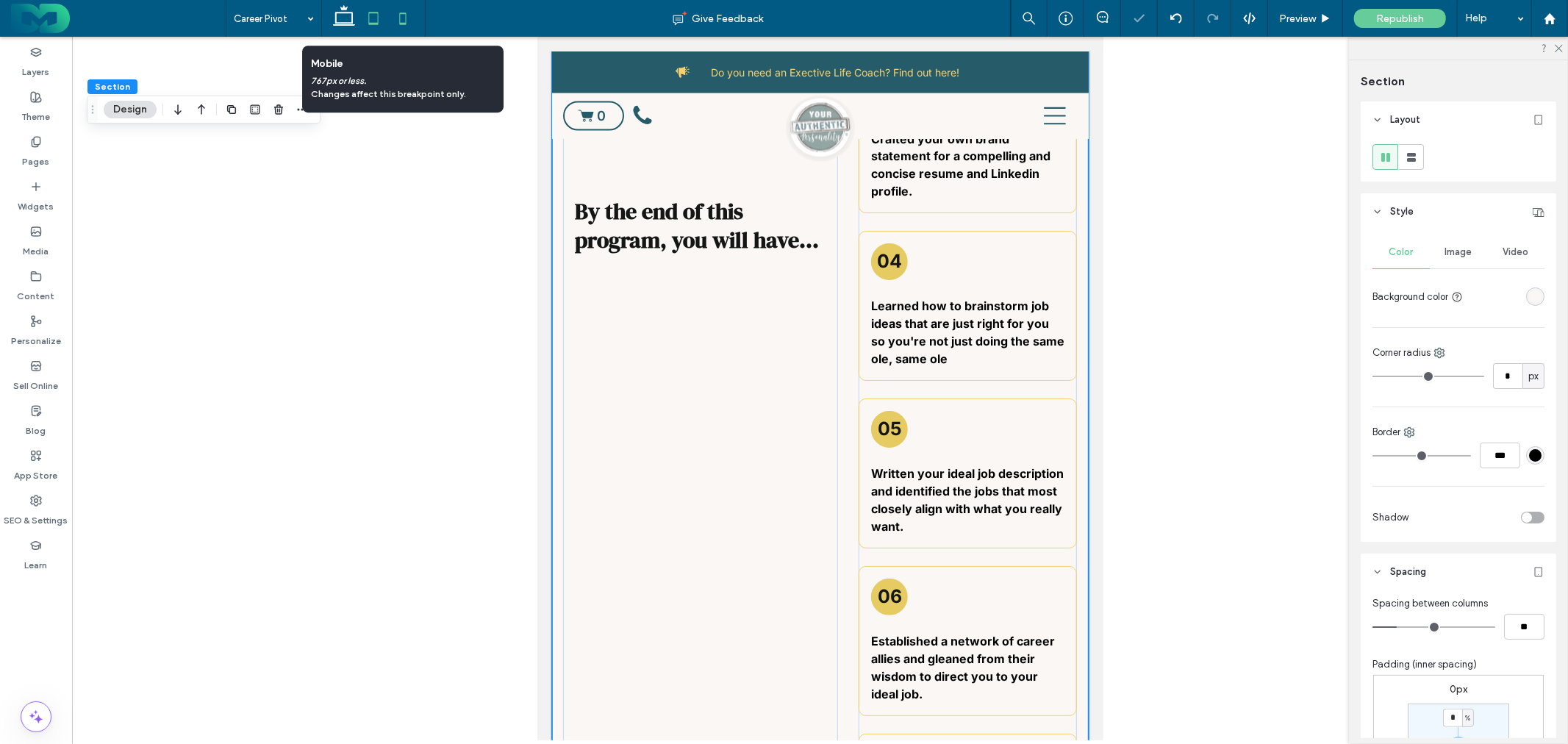
click at [408, 19] on icon at bounding box center [402, 18] width 29 height 29
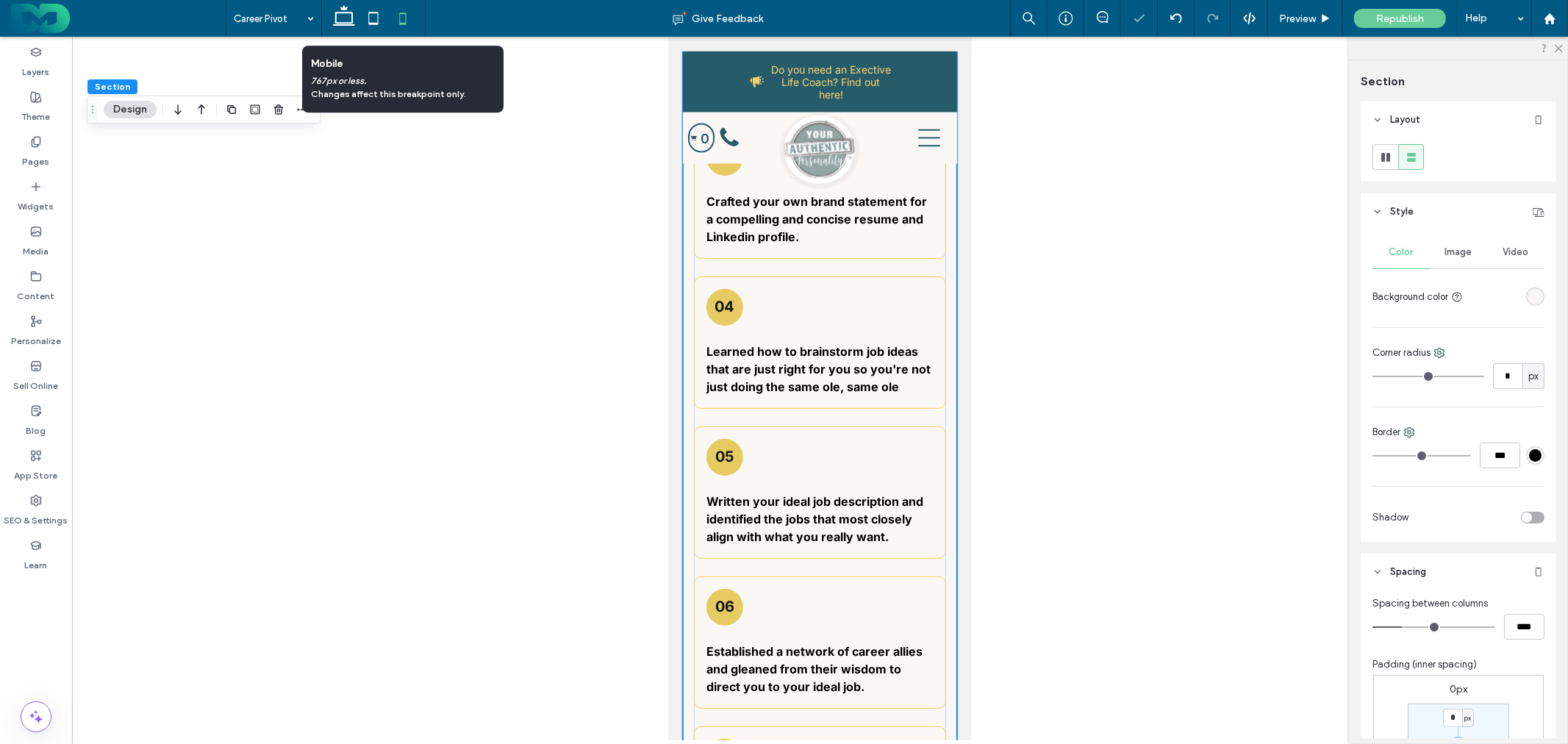
type input "*"
type input "**"
type input "*"
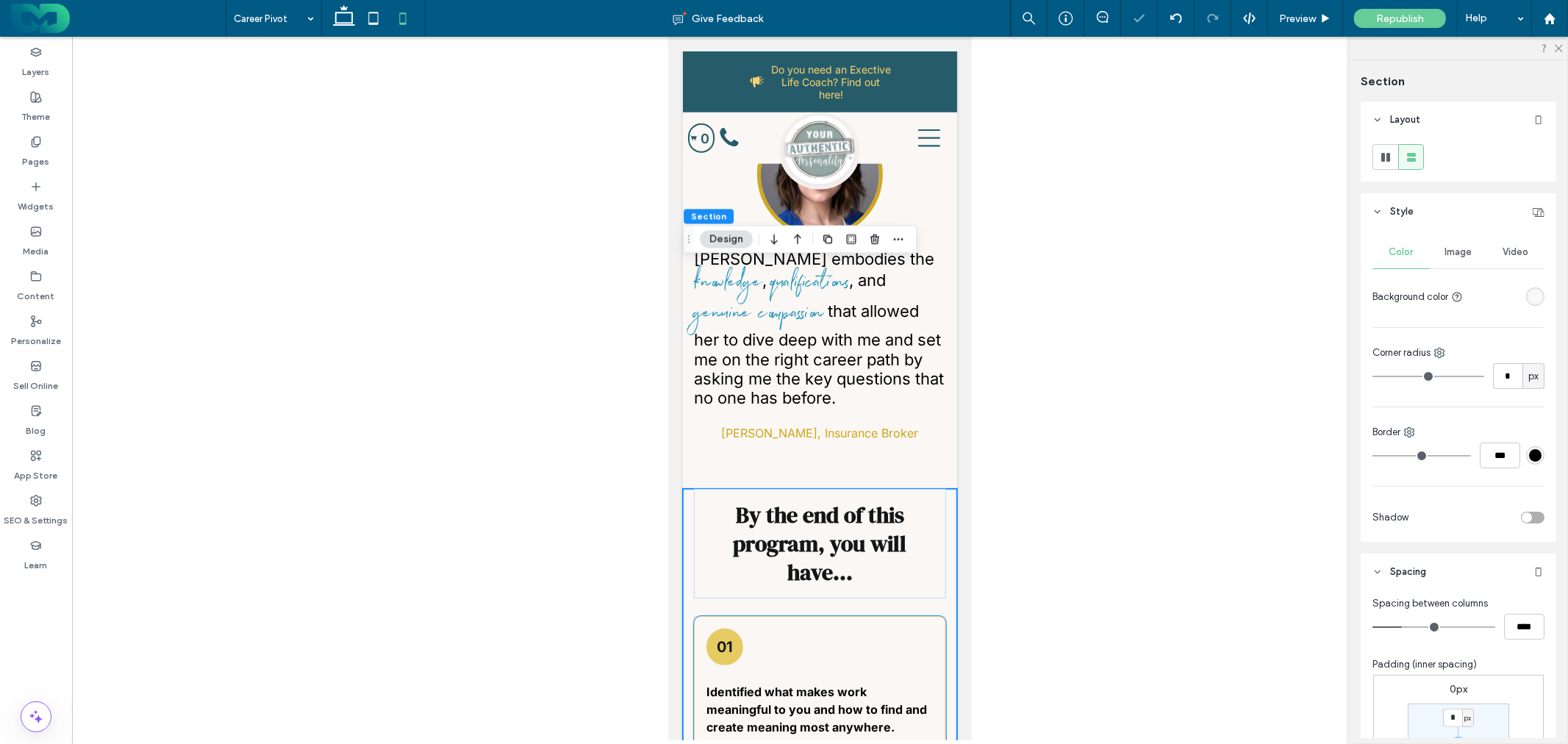
scroll to position [1420, 0]
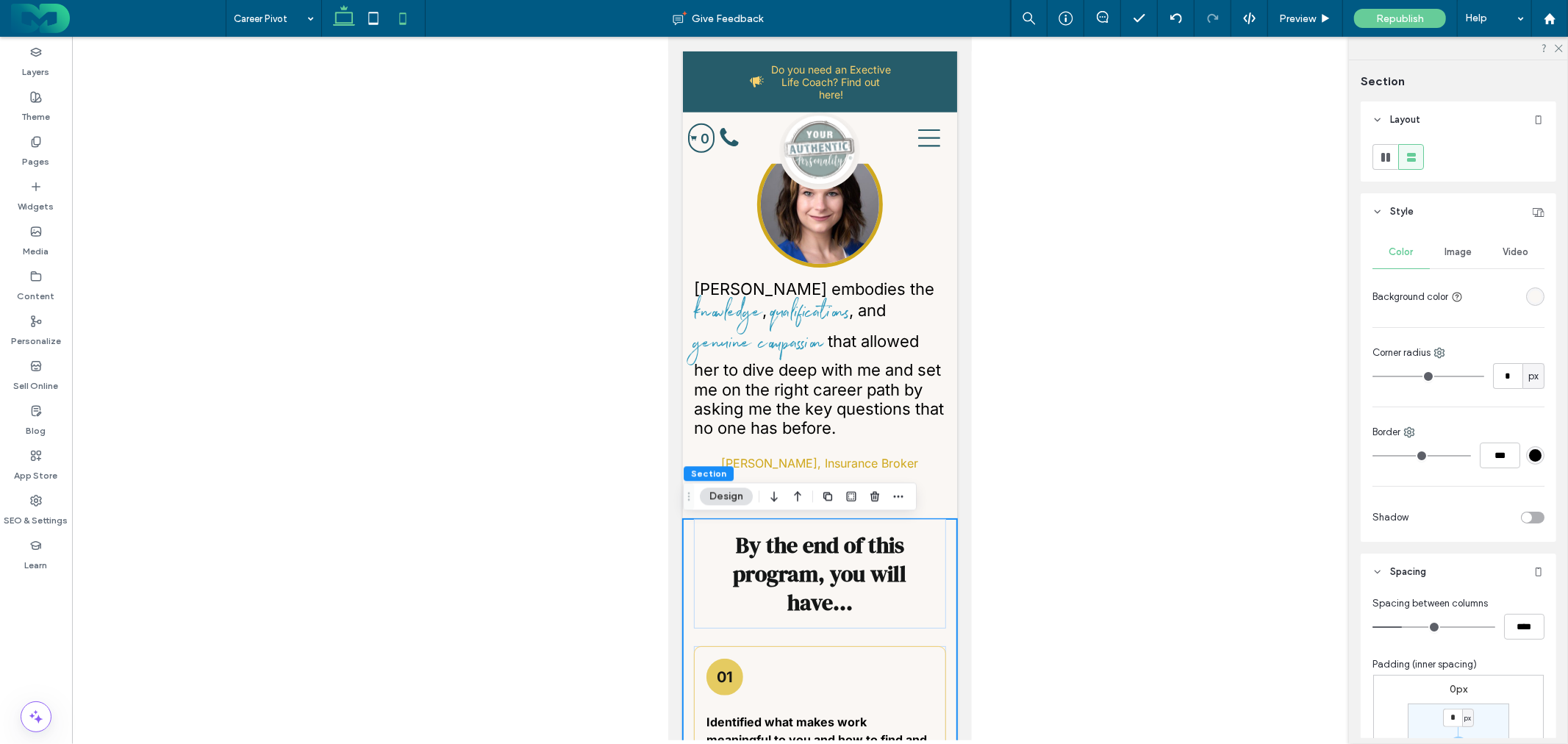
click at [346, 13] on use at bounding box center [343, 15] width 22 height 20
type input "*"
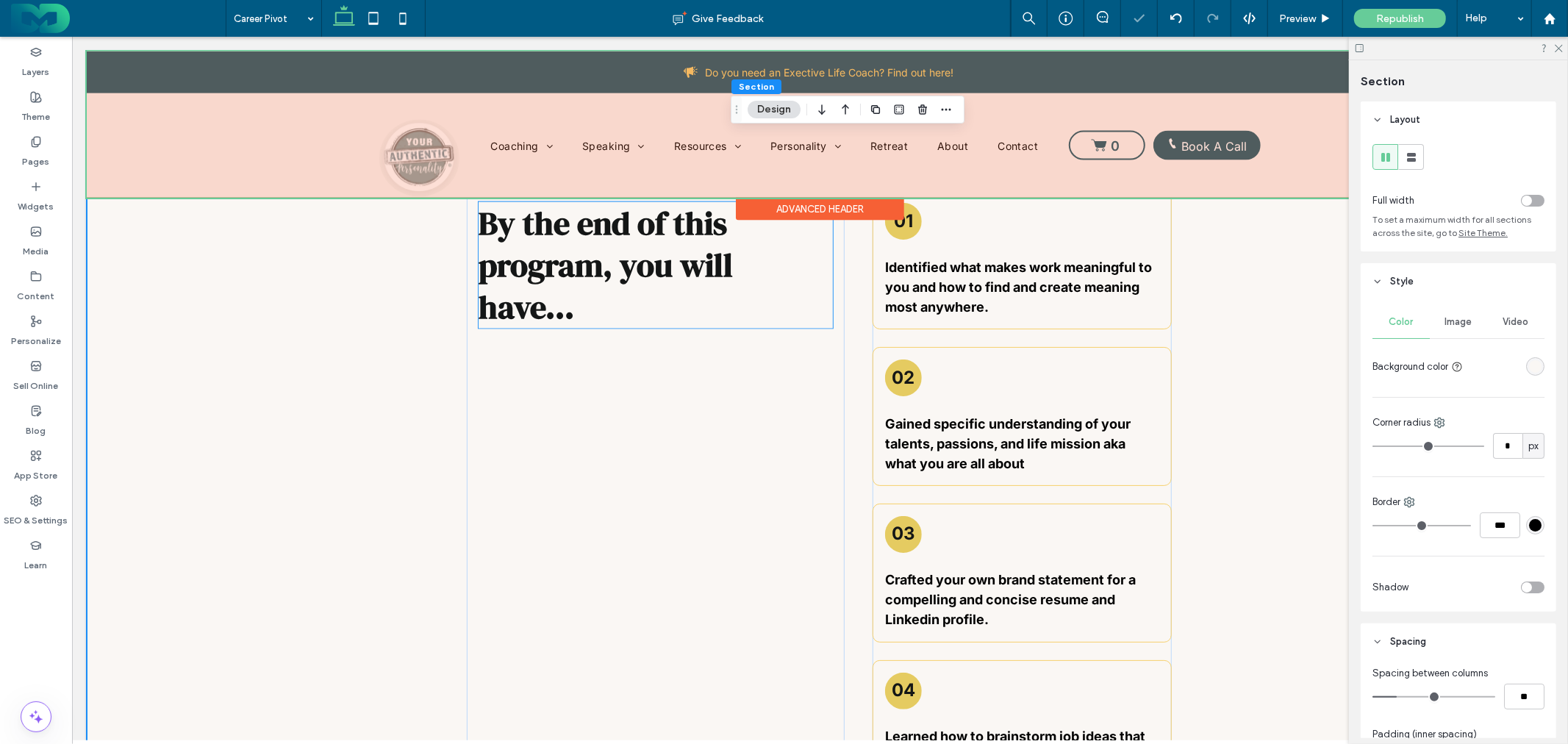
scroll to position [1810, 0]
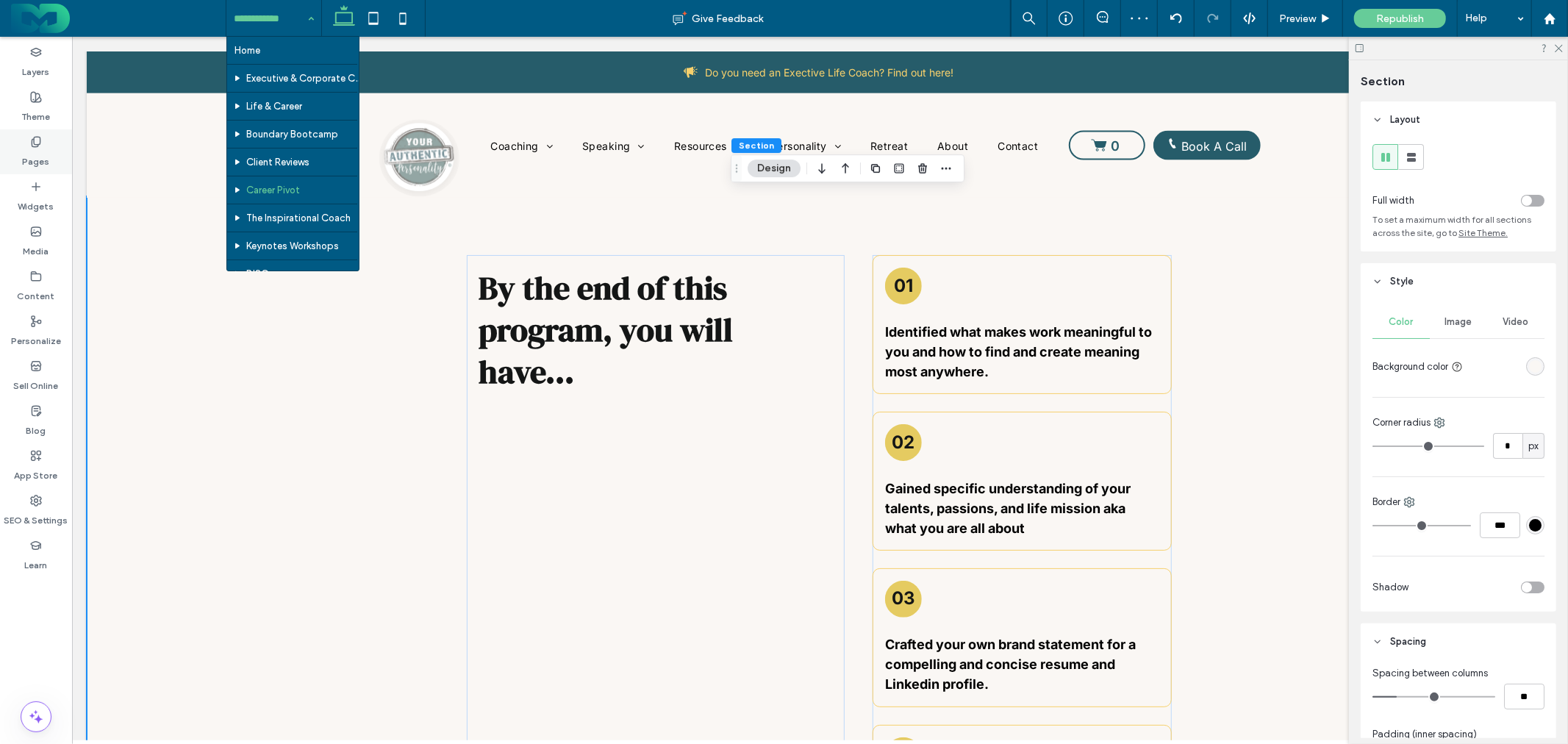
click at [40, 143] on icon at bounding box center [36, 142] width 12 height 12
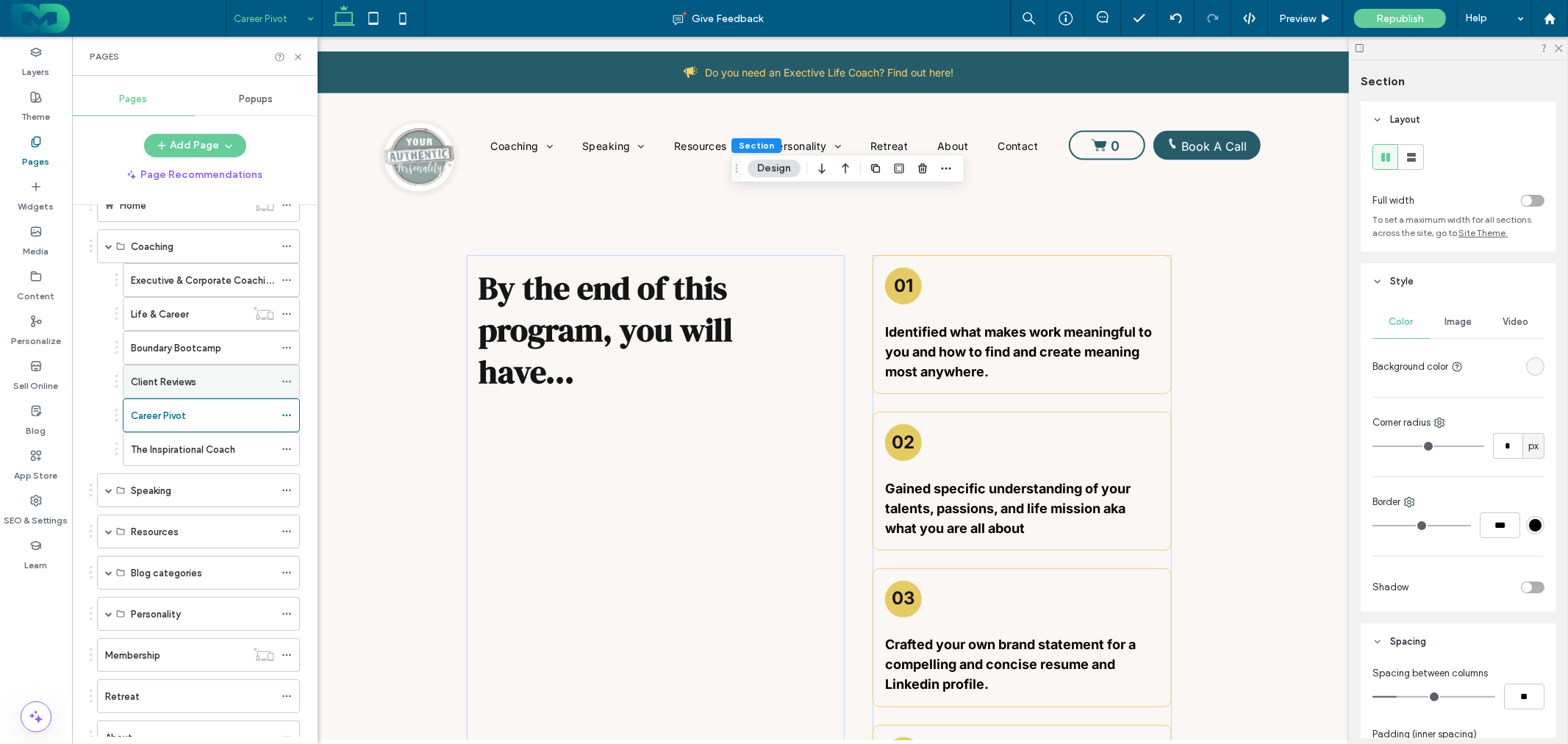
scroll to position [82, 0]
click at [202, 314] on div "Life & Career" at bounding box center [188, 322] width 115 height 16
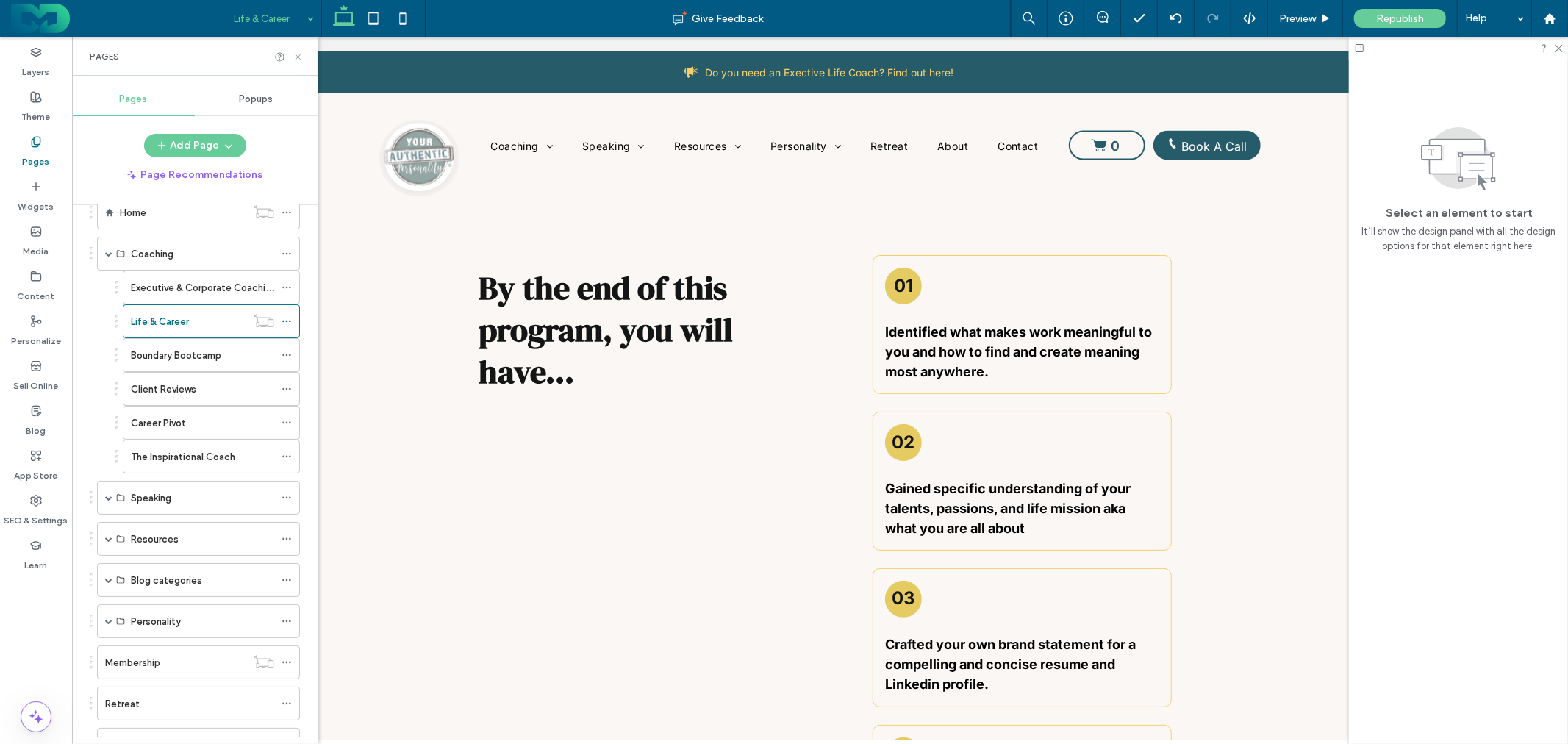
click at [292, 57] on icon at bounding box center [298, 57] width 11 height 11
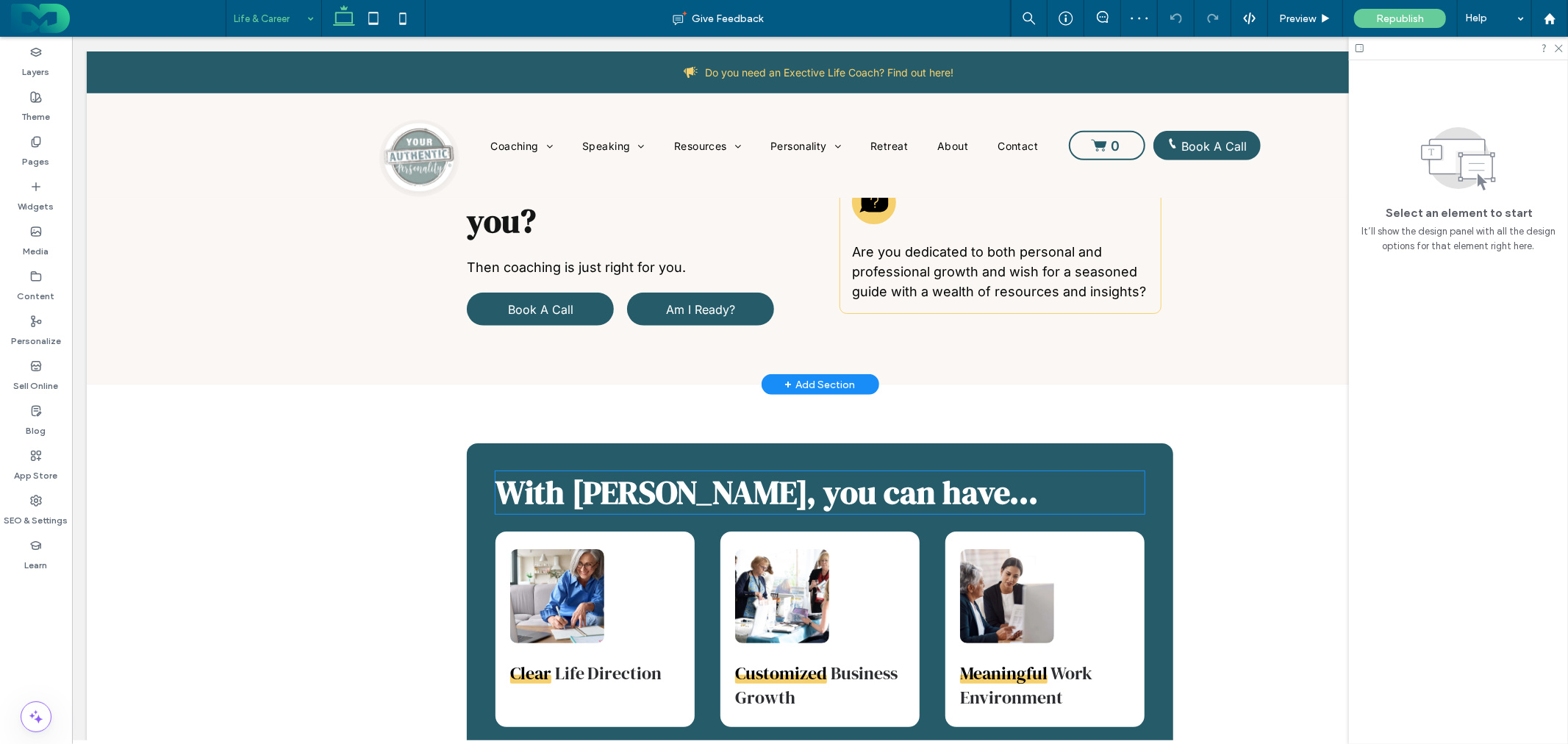
scroll to position [653, 0]
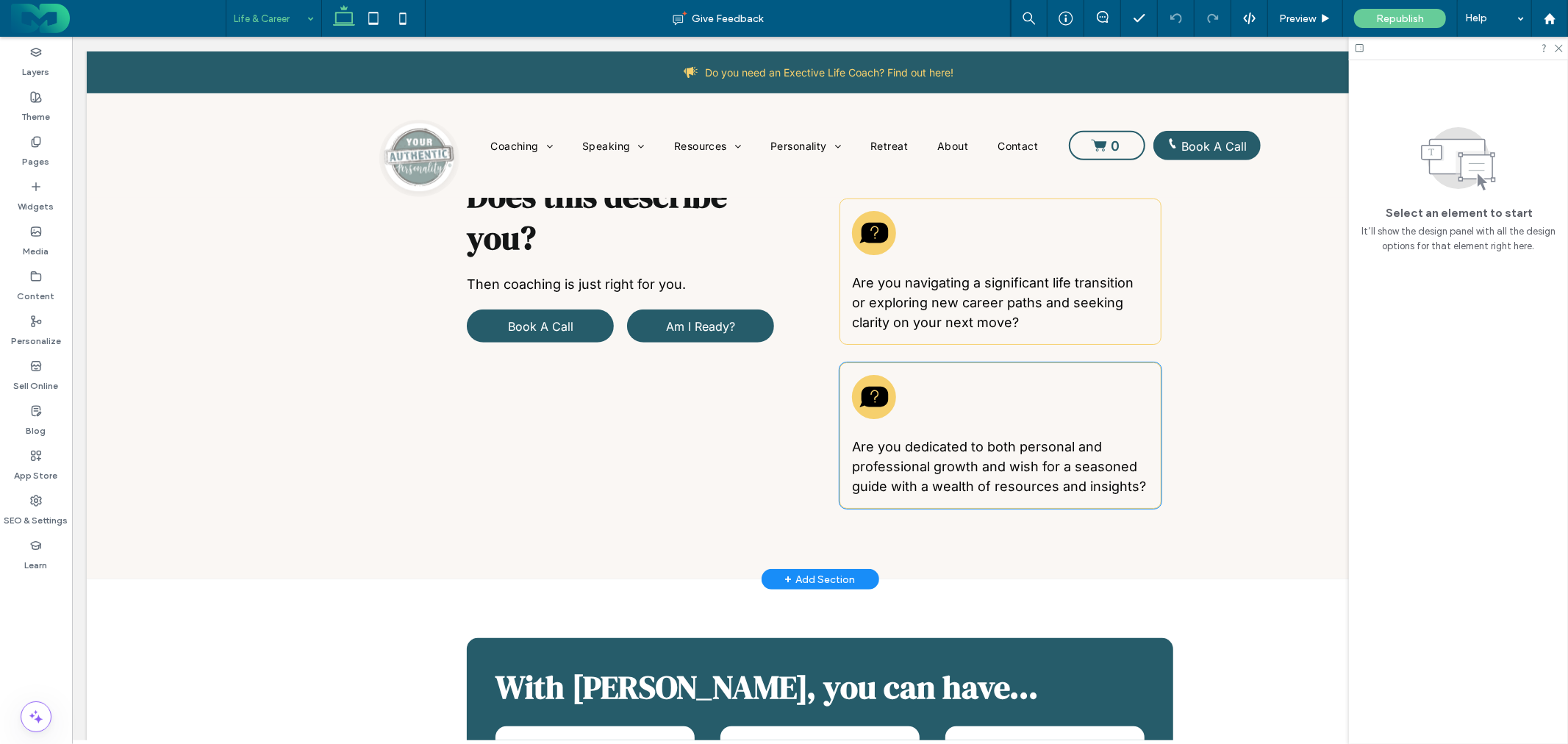
click at [872, 406] on icon at bounding box center [872, 396] width 29 height 29
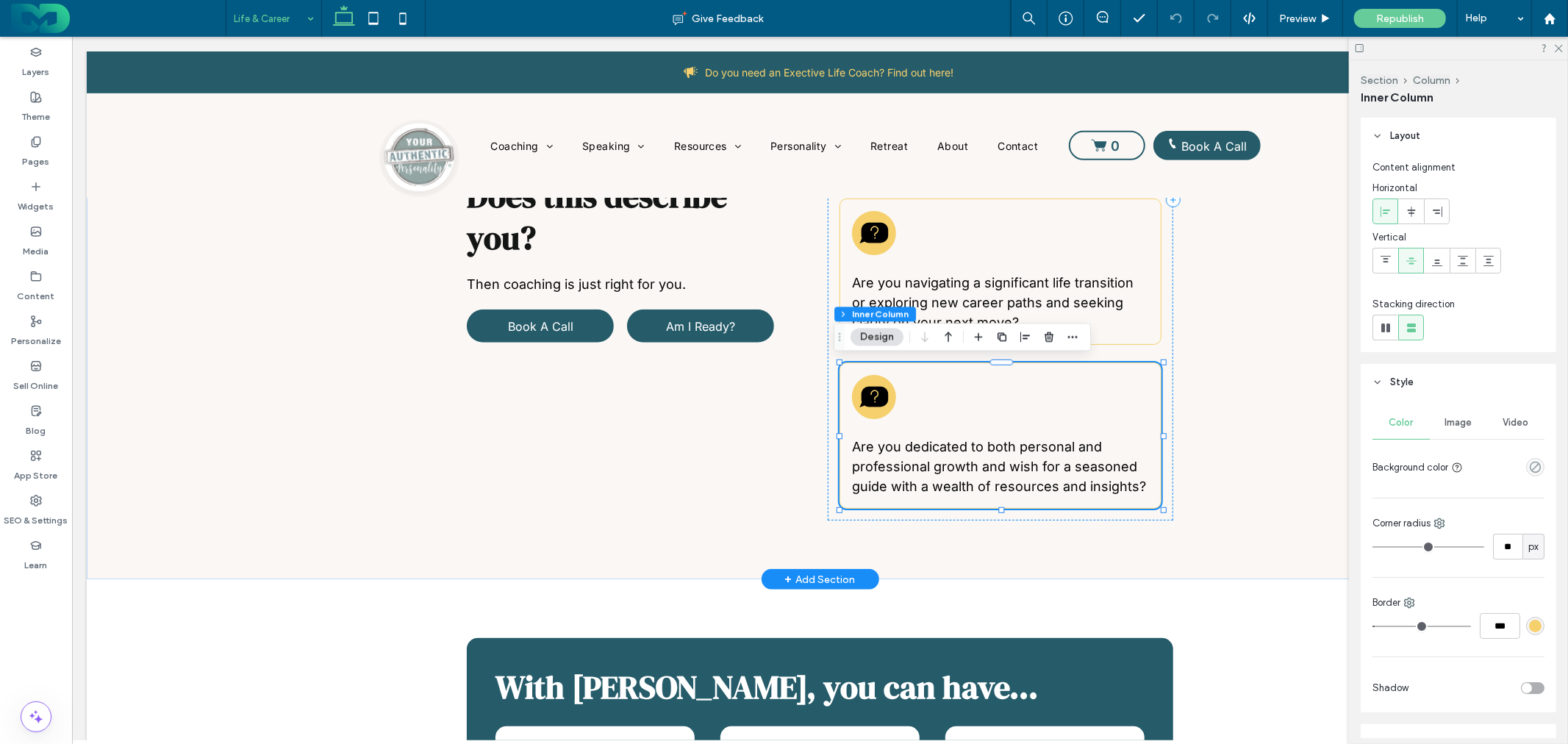
click at [872, 401] on icon at bounding box center [873, 396] width 28 height 20
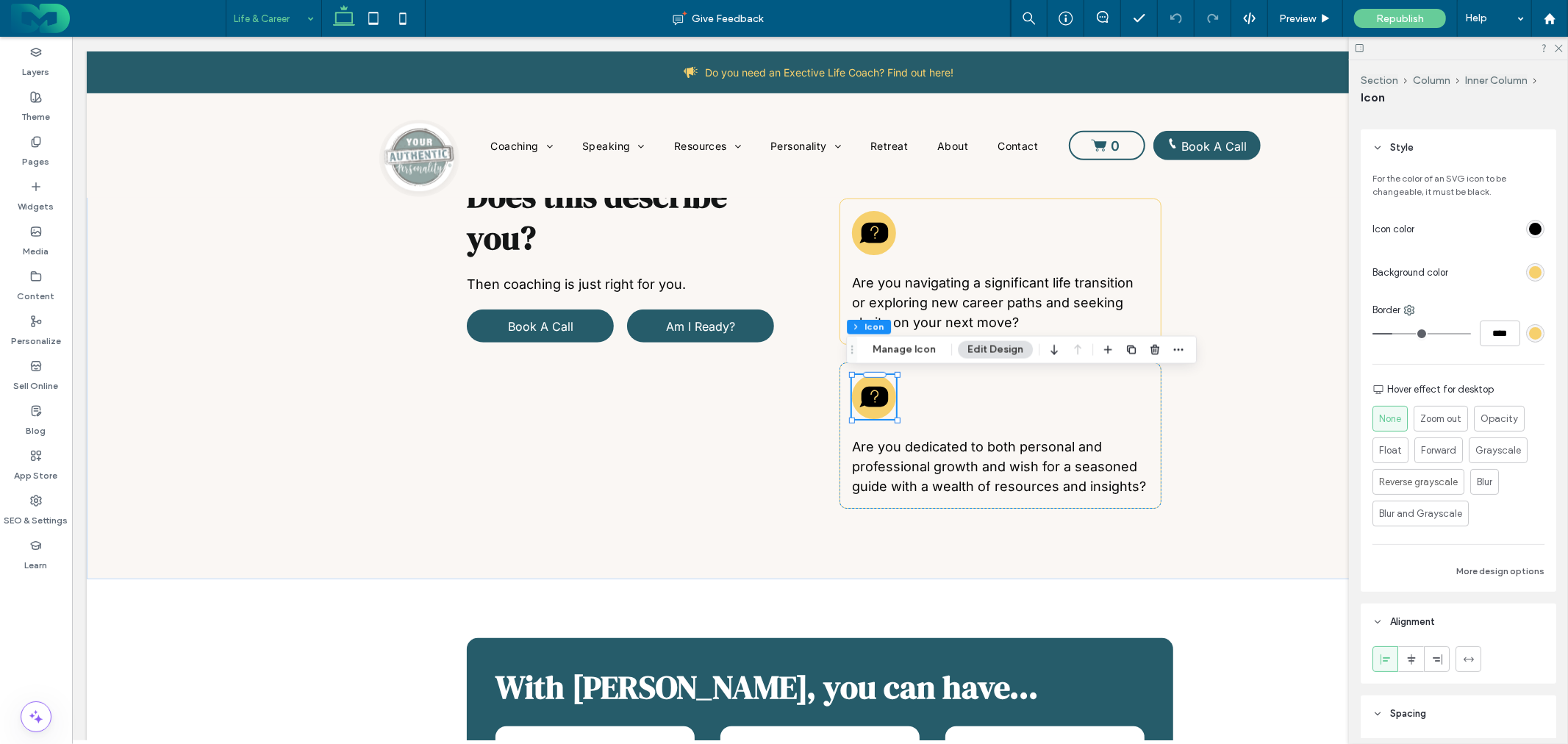
scroll to position [164, 0]
click at [758, 442] on div "Does this describe you? Then coaching is just right for you. Book A Call Am I R…" at bounding box center [633, 199] width 333 height 642
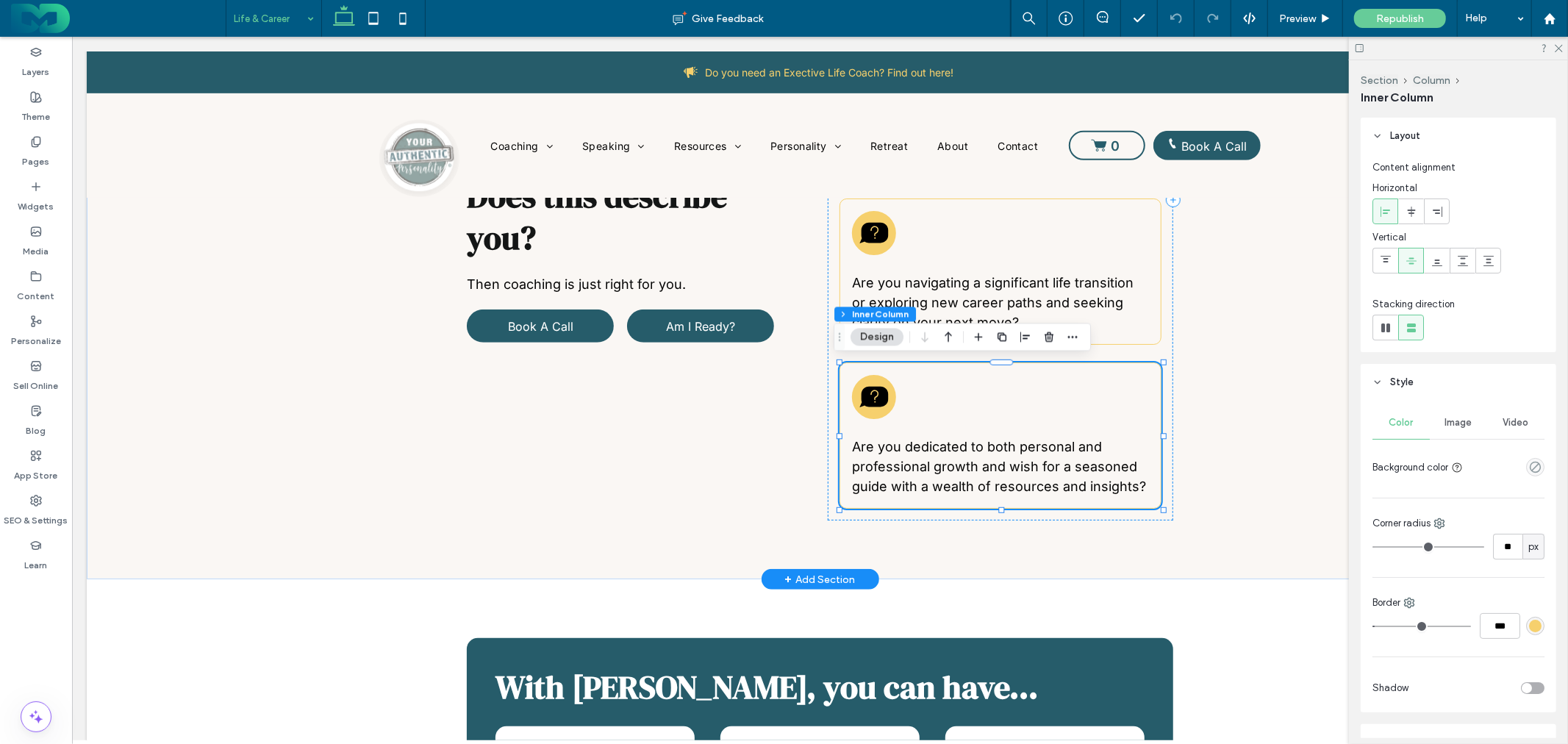
click at [839, 427] on div "Are you dedicated to both personal and professional growth and wish for a seaso…" at bounding box center [1000, 435] width 322 height 146
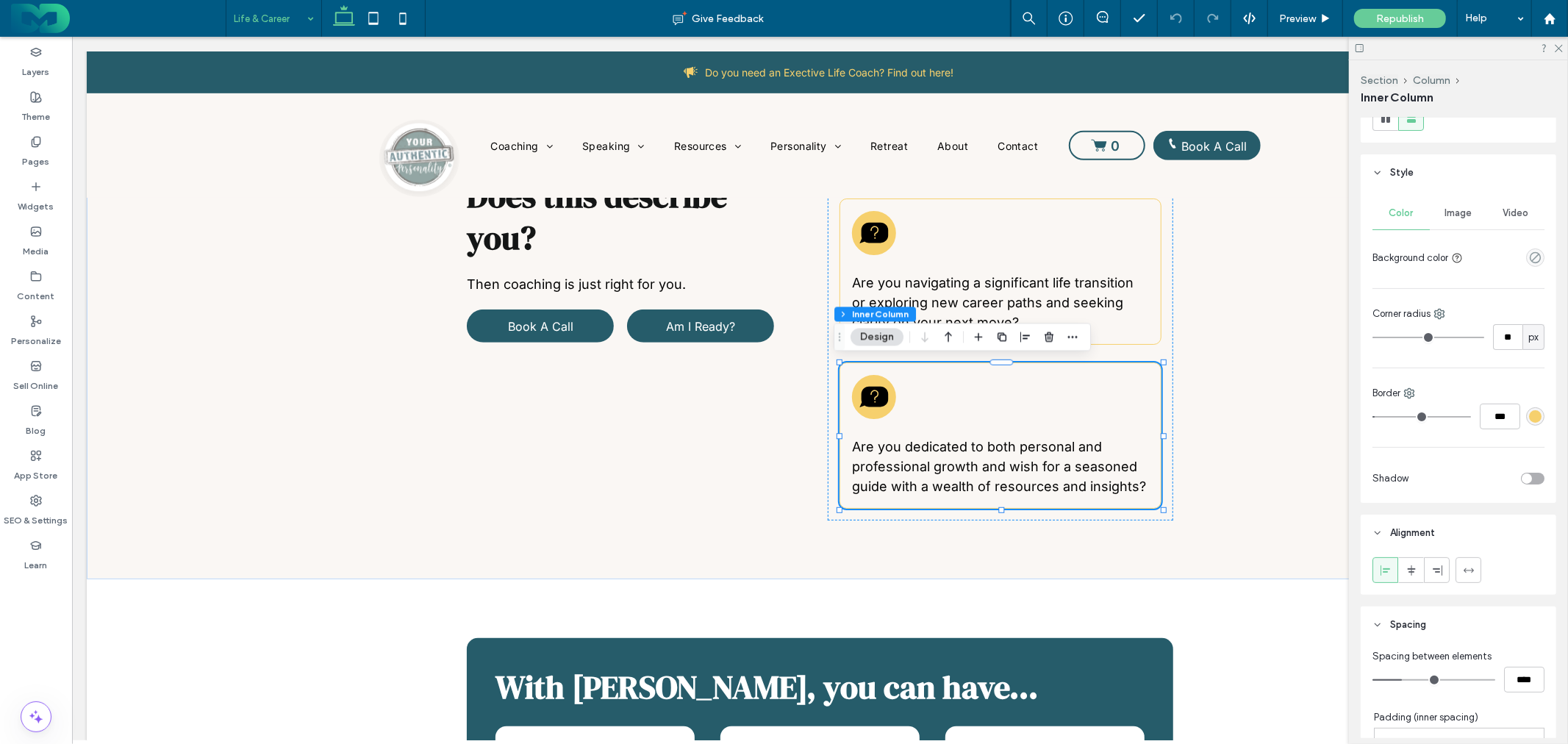
scroll to position [326, 0]
